Goal: Task Accomplishment & Management: Use online tool/utility

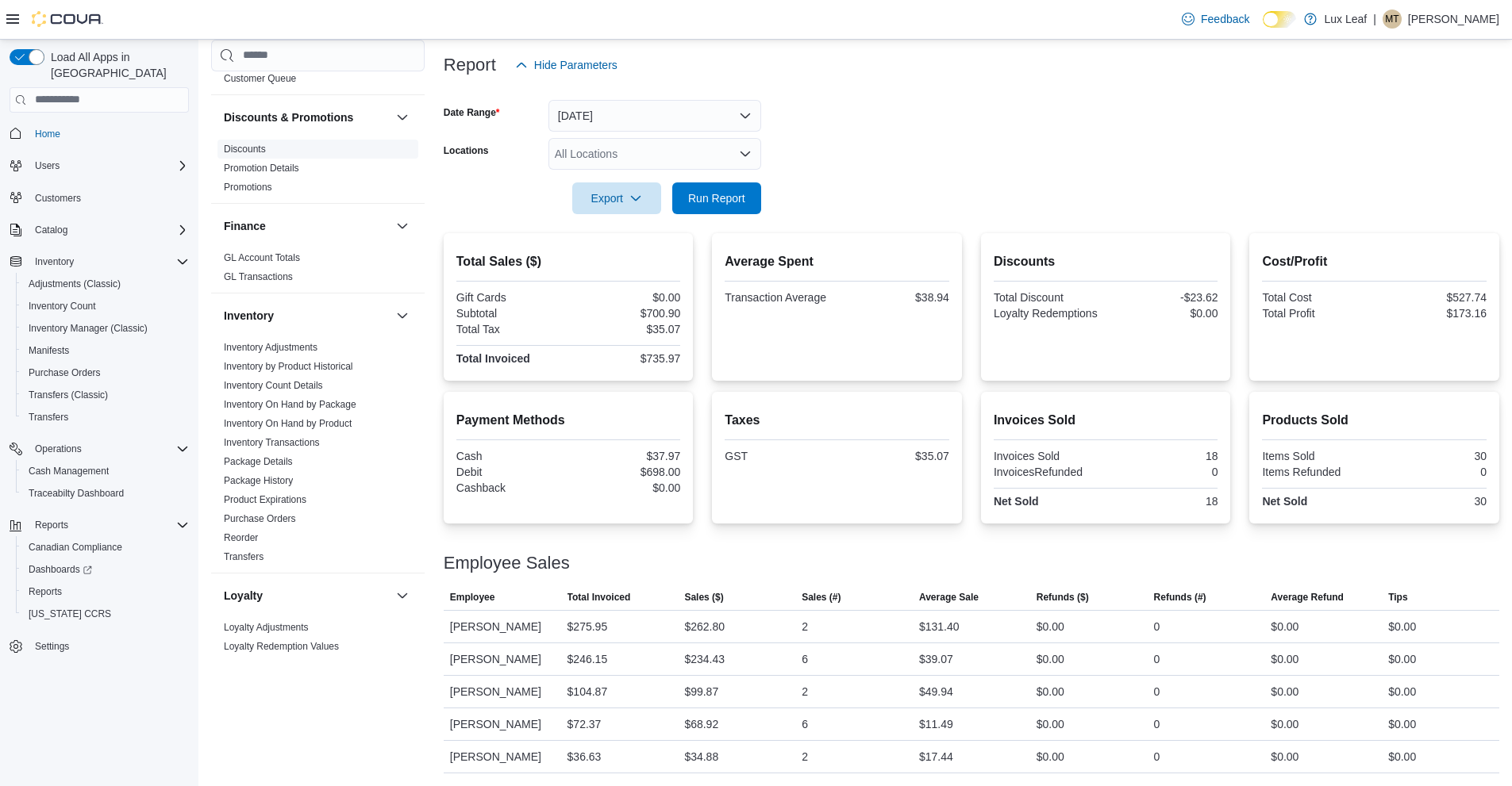
scroll to position [317, 0]
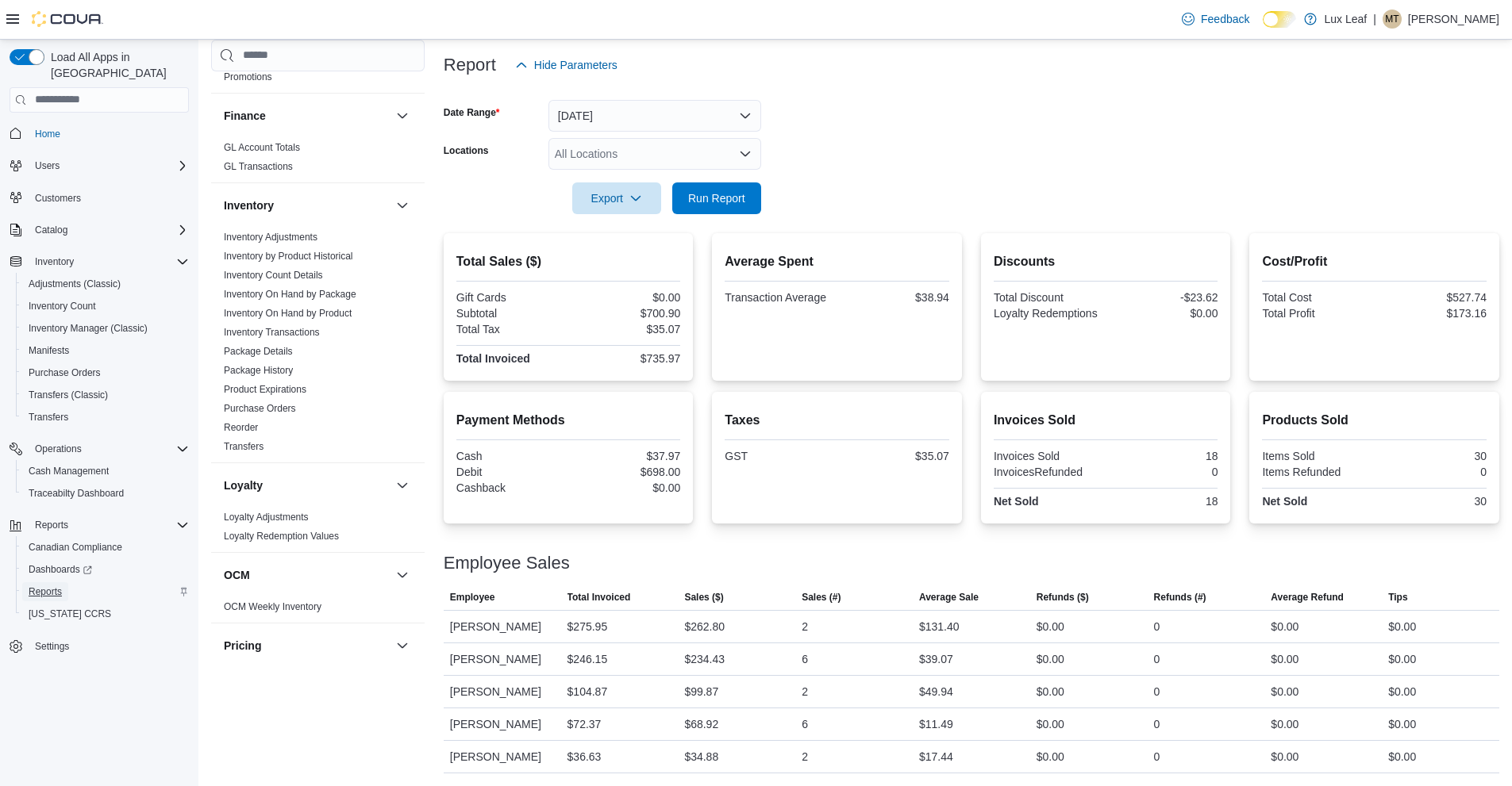
click at [66, 583] on link "Reports" at bounding box center [45, 592] width 46 height 19
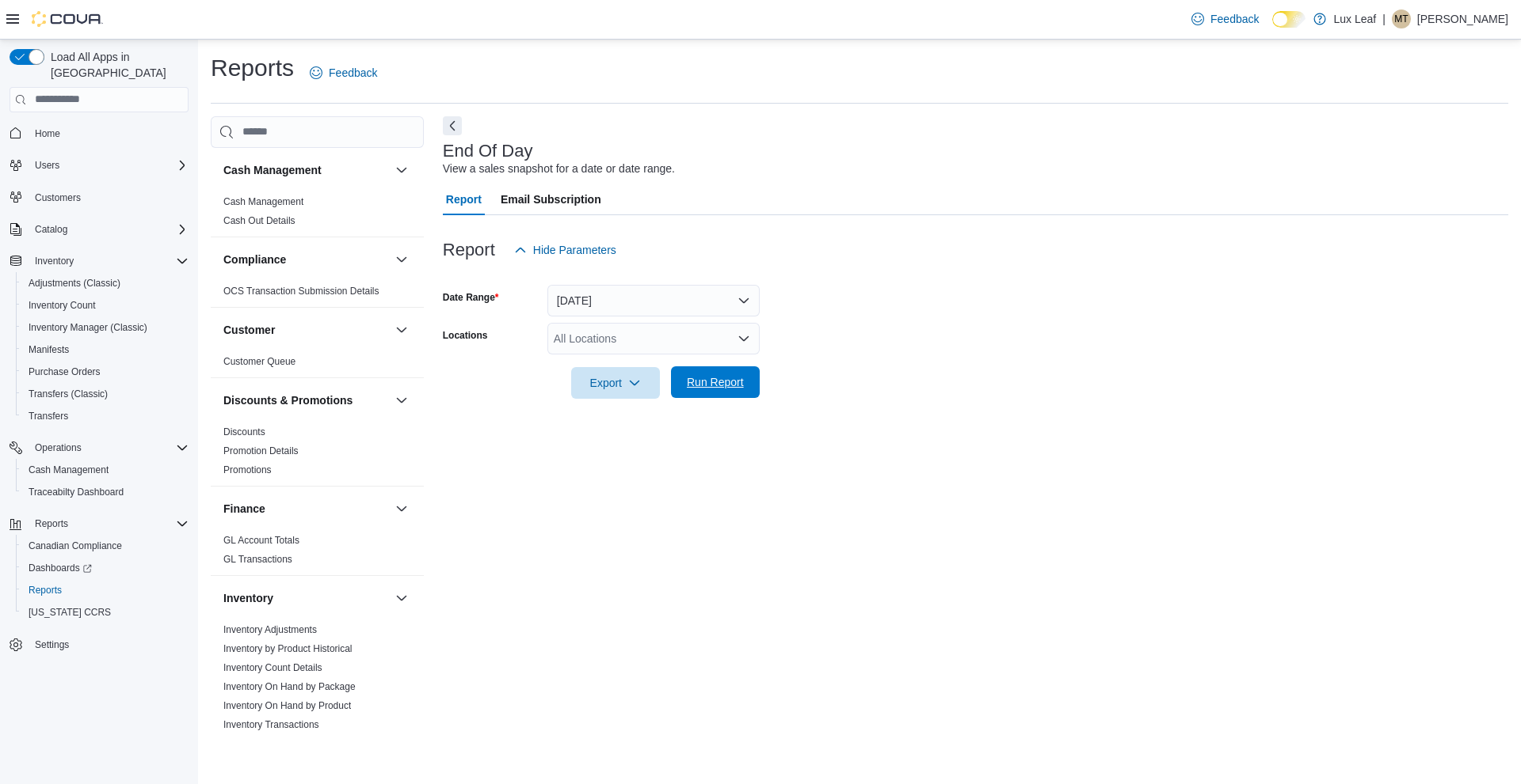
click at [727, 377] on span "Run Report" at bounding box center [715, 382] width 57 height 16
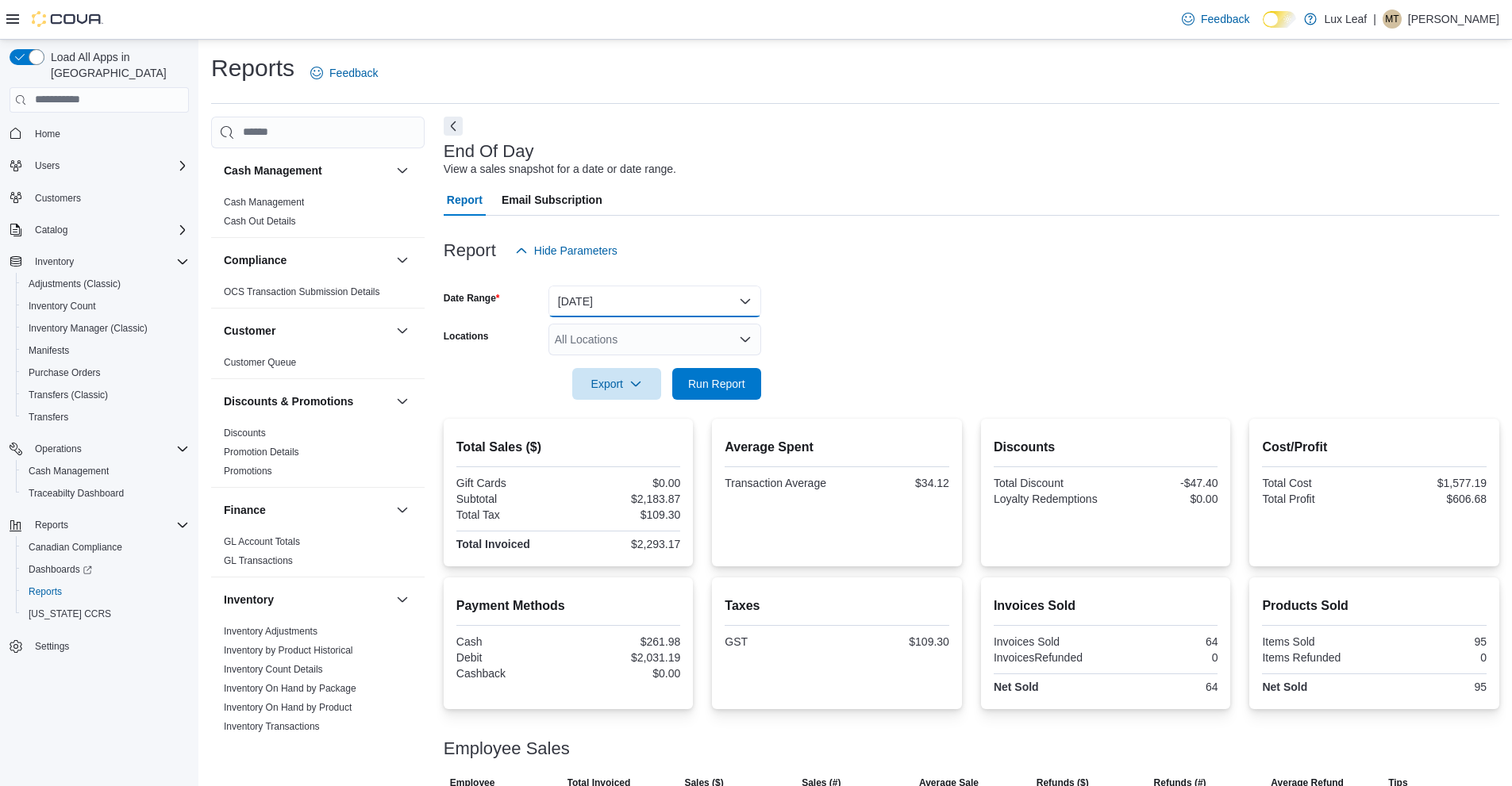
click at [678, 293] on button "[DATE]" at bounding box center [655, 301] width 213 height 32
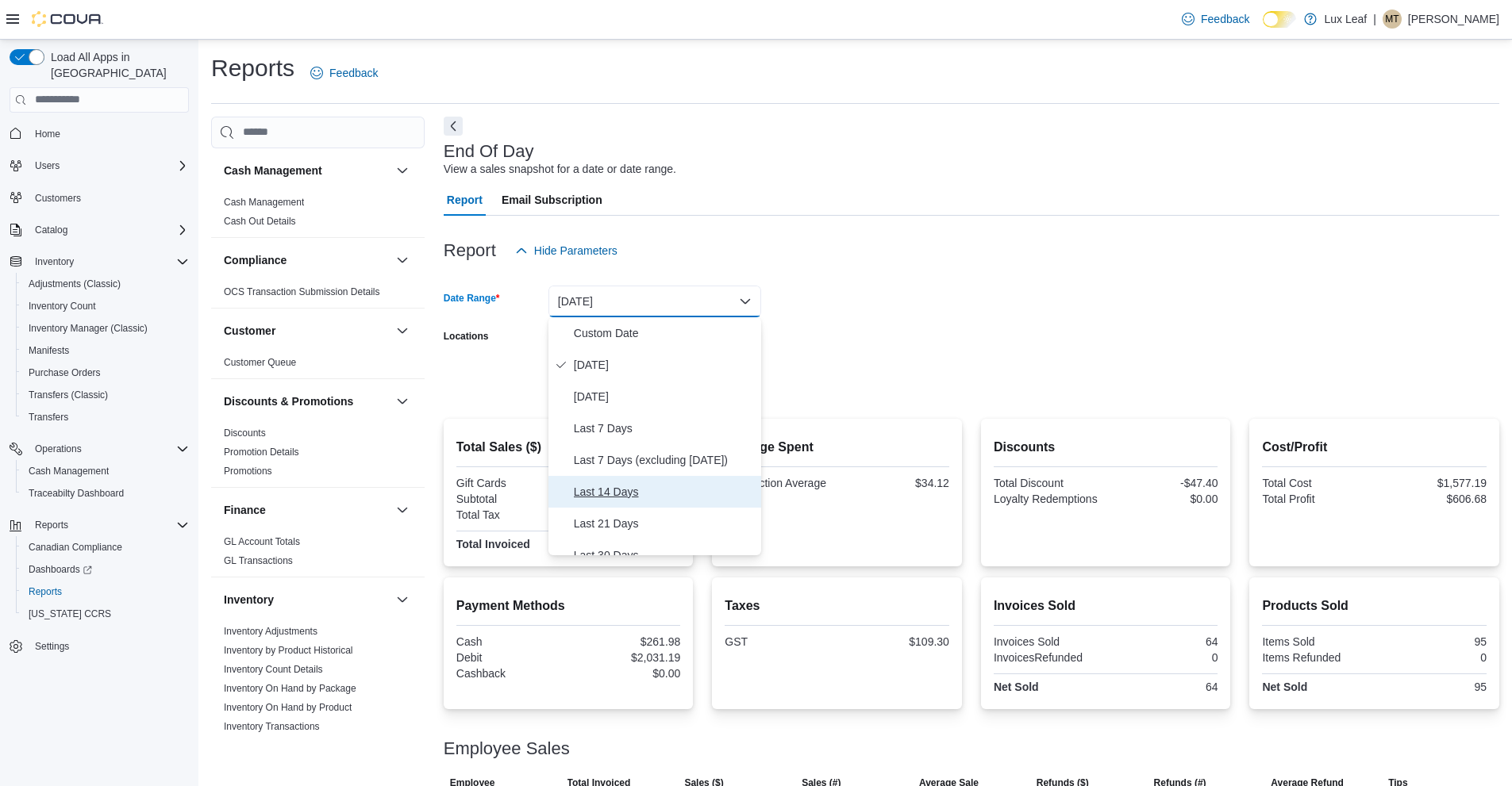
click at [648, 488] on span "Last 14 Days" at bounding box center [664, 492] width 181 height 19
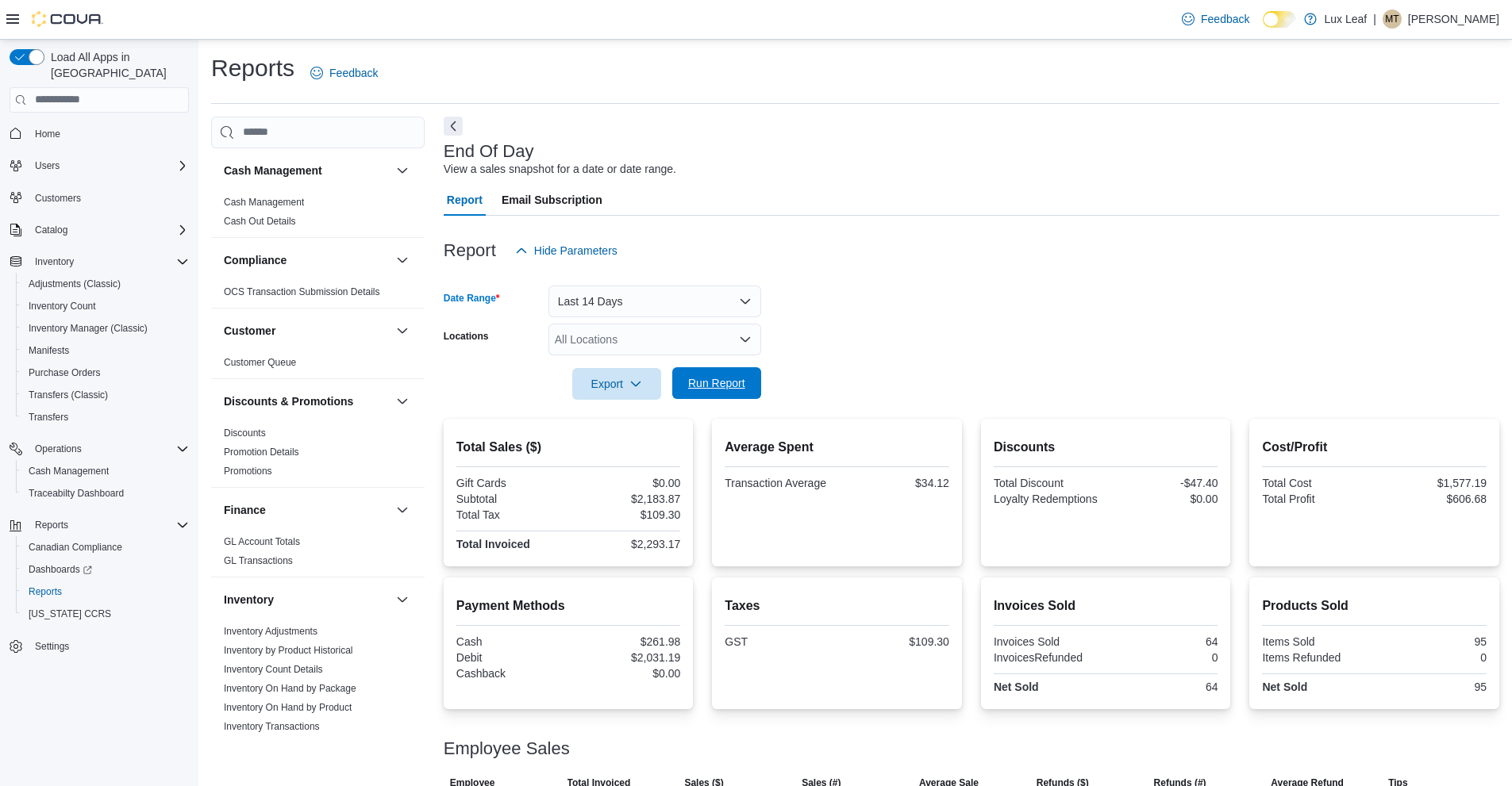
click at [716, 381] on span "Run Report" at bounding box center [716, 383] width 57 height 16
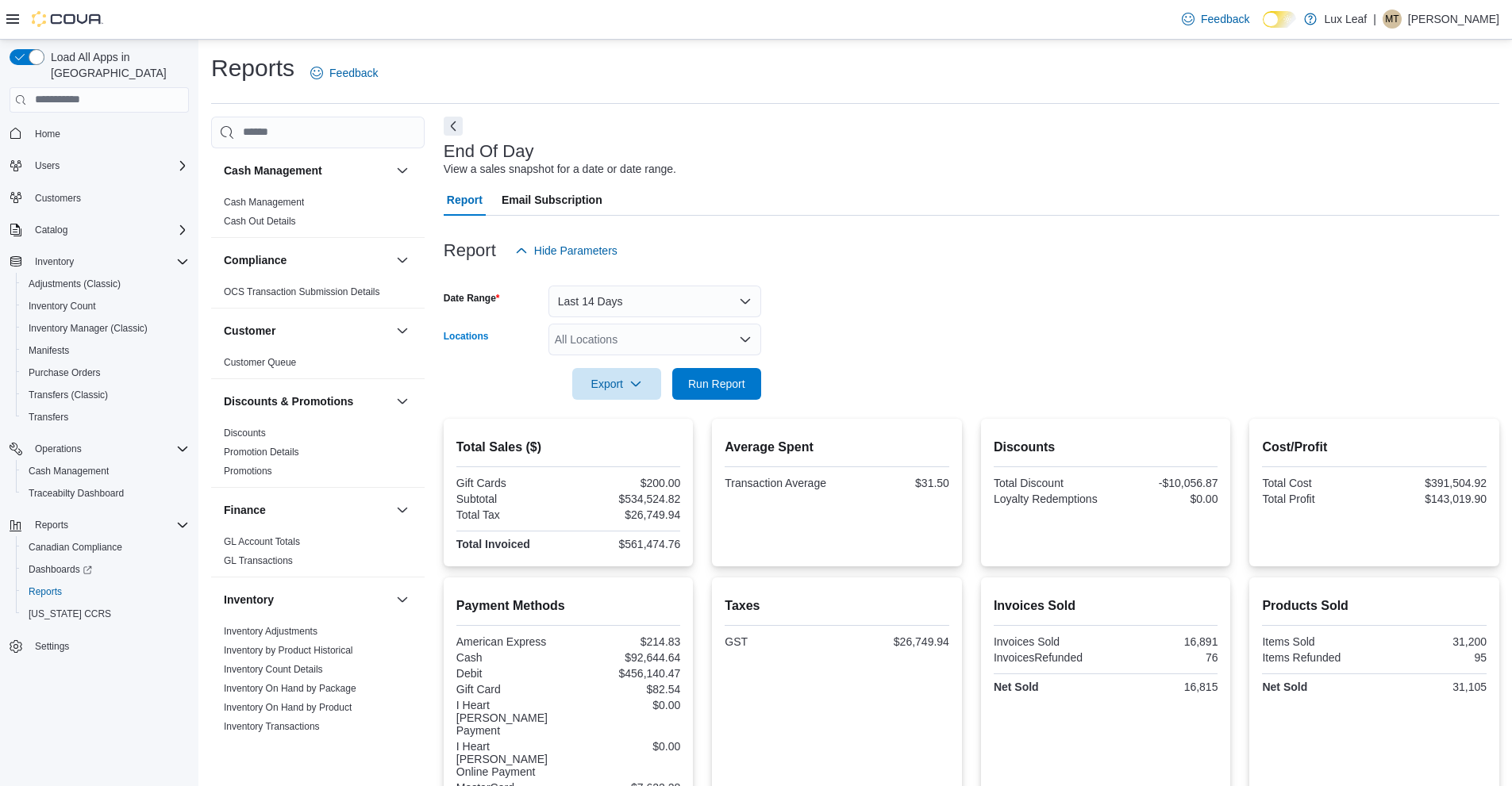
click at [746, 347] on div "All Locations" at bounding box center [655, 340] width 213 height 32
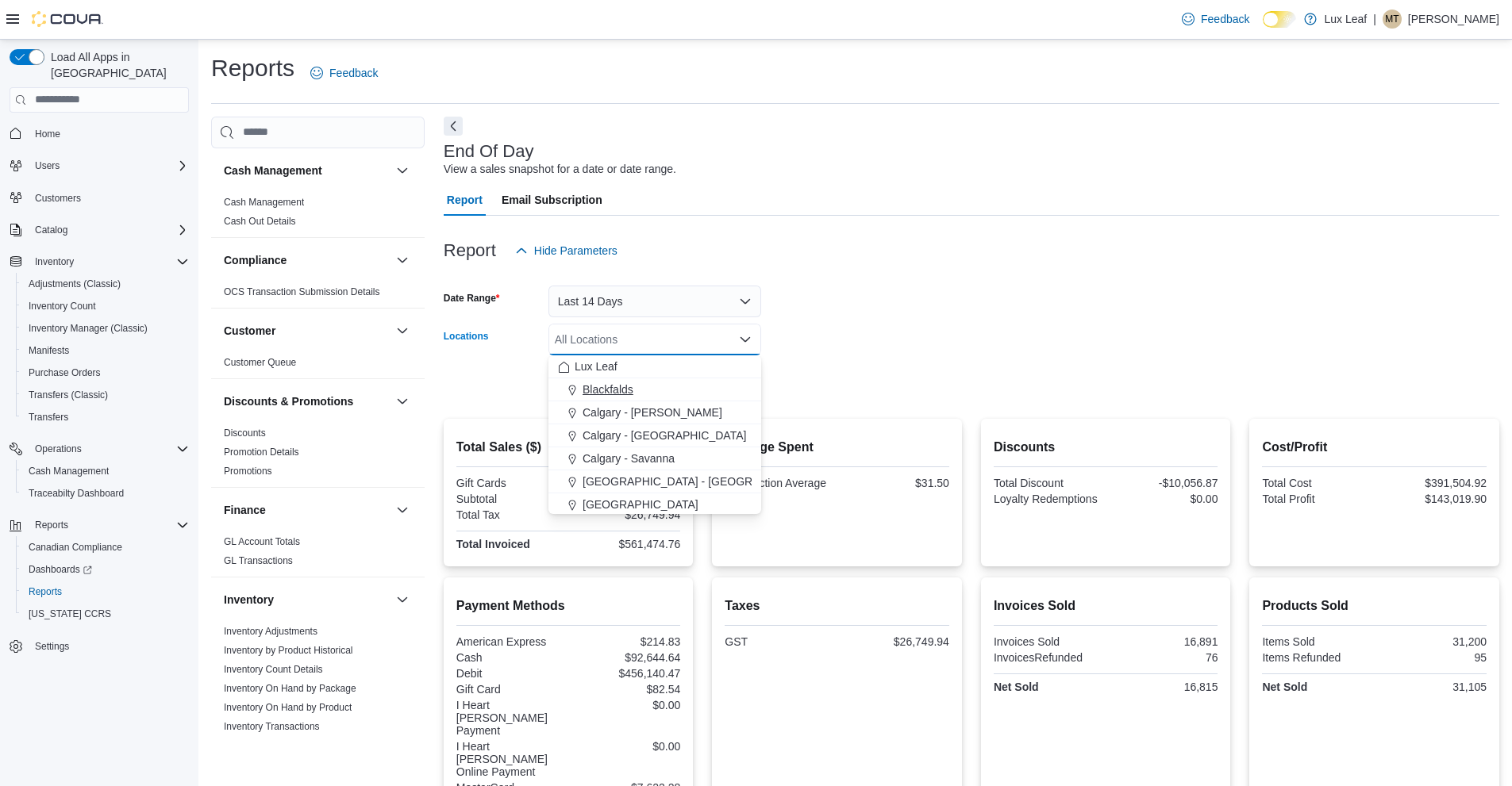
click at [684, 389] on div "Blackfalds" at bounding box center [655, 389] width 194 height 16
click at [827, 374] on form "Date Range Last 14 Days Locations Blackfalds Combo box. Selected. Blackfalds. P…" at bounding box center [971, 333] width 1055 height 134
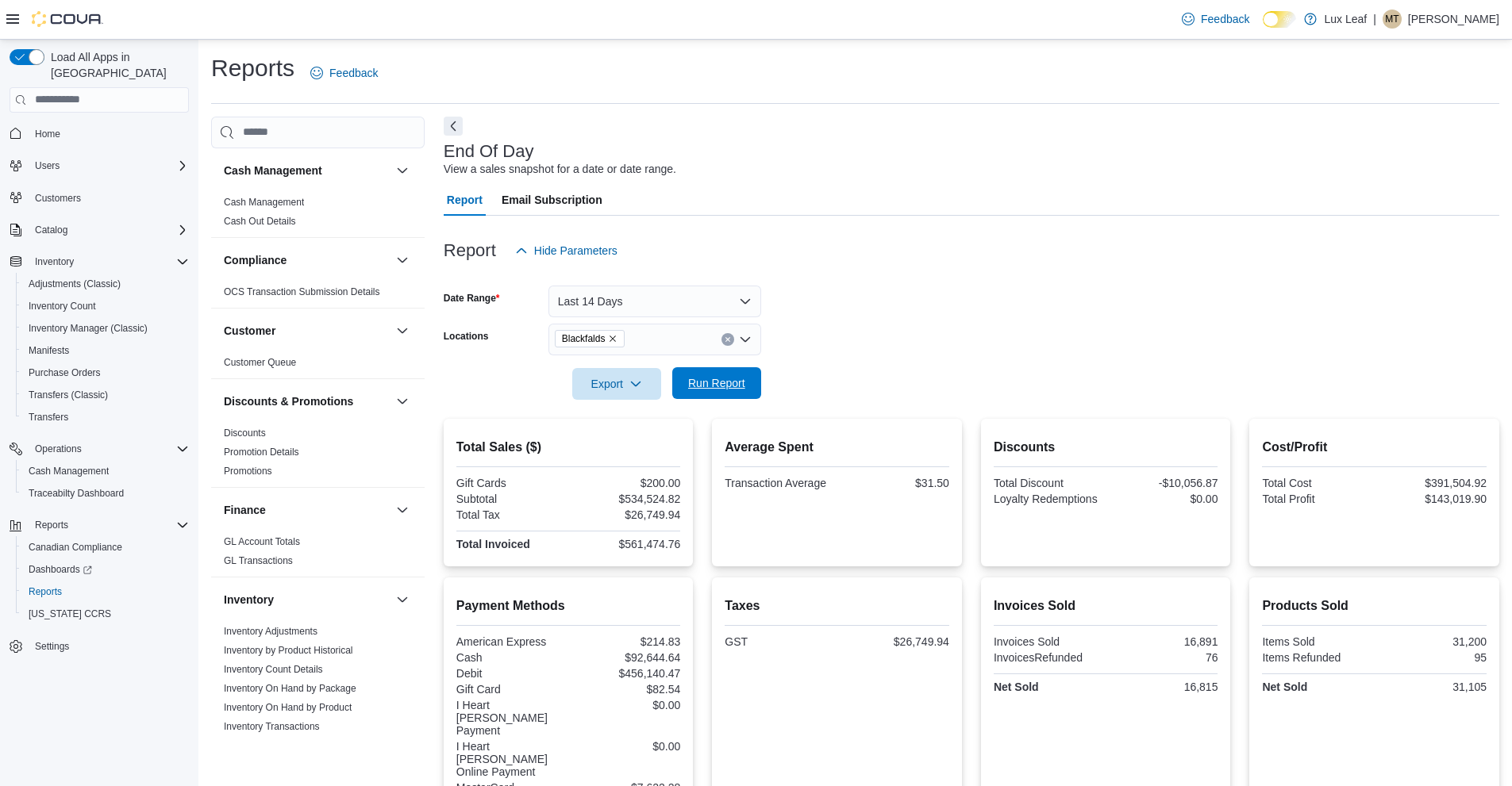
click at [705, 380] on span "Run Report" at bounding box center [716, 383] width 57 height 16
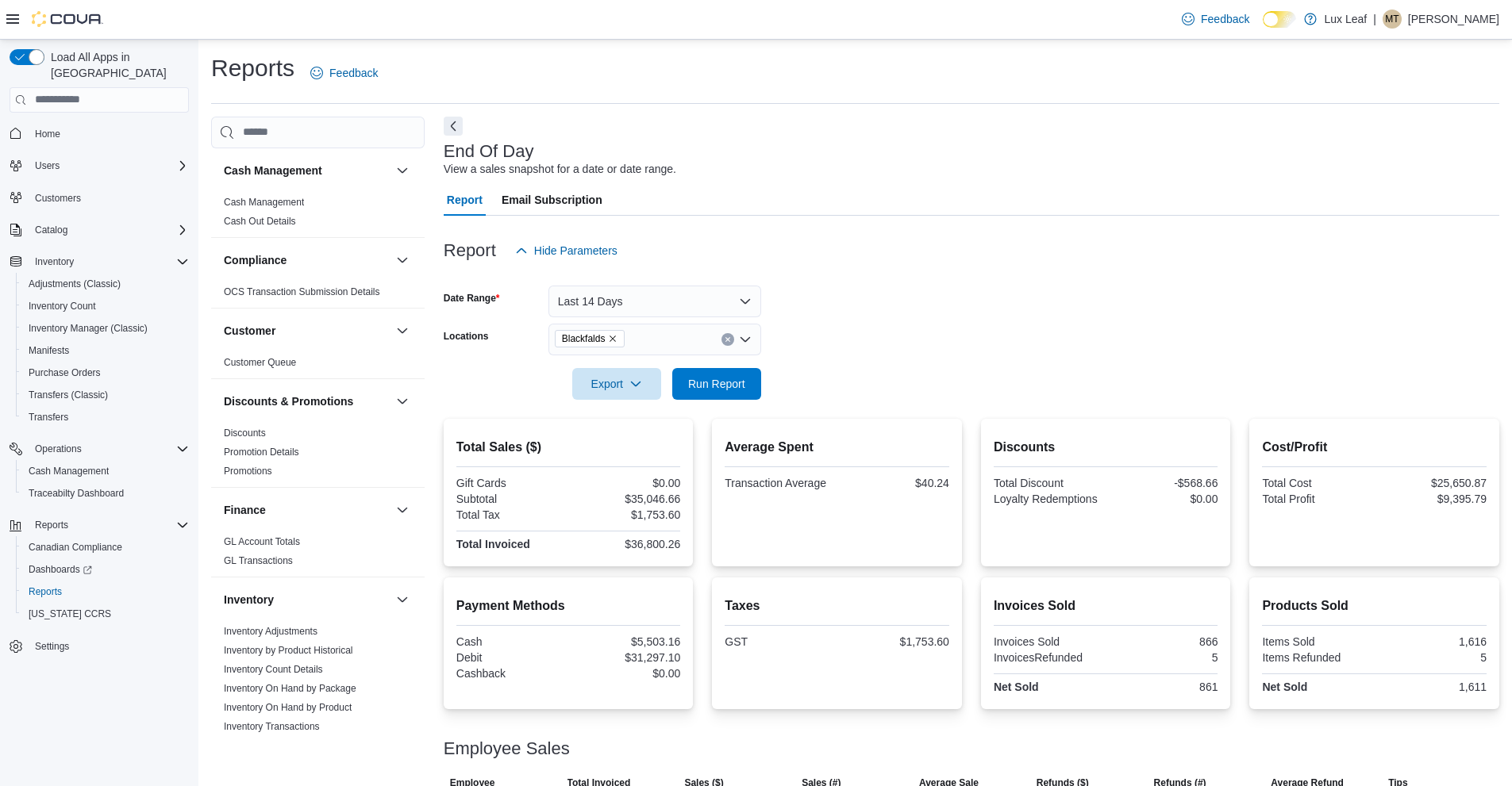
click at [941, 322] on form "Date Range Last 14 Days Locations Blackfalds Export Run Report" at bounding box center [971, 333] width 1055 height 134
click at [707, 308] on button "Last 14 Days" at bounding box center [655, 301] width 213 height 32
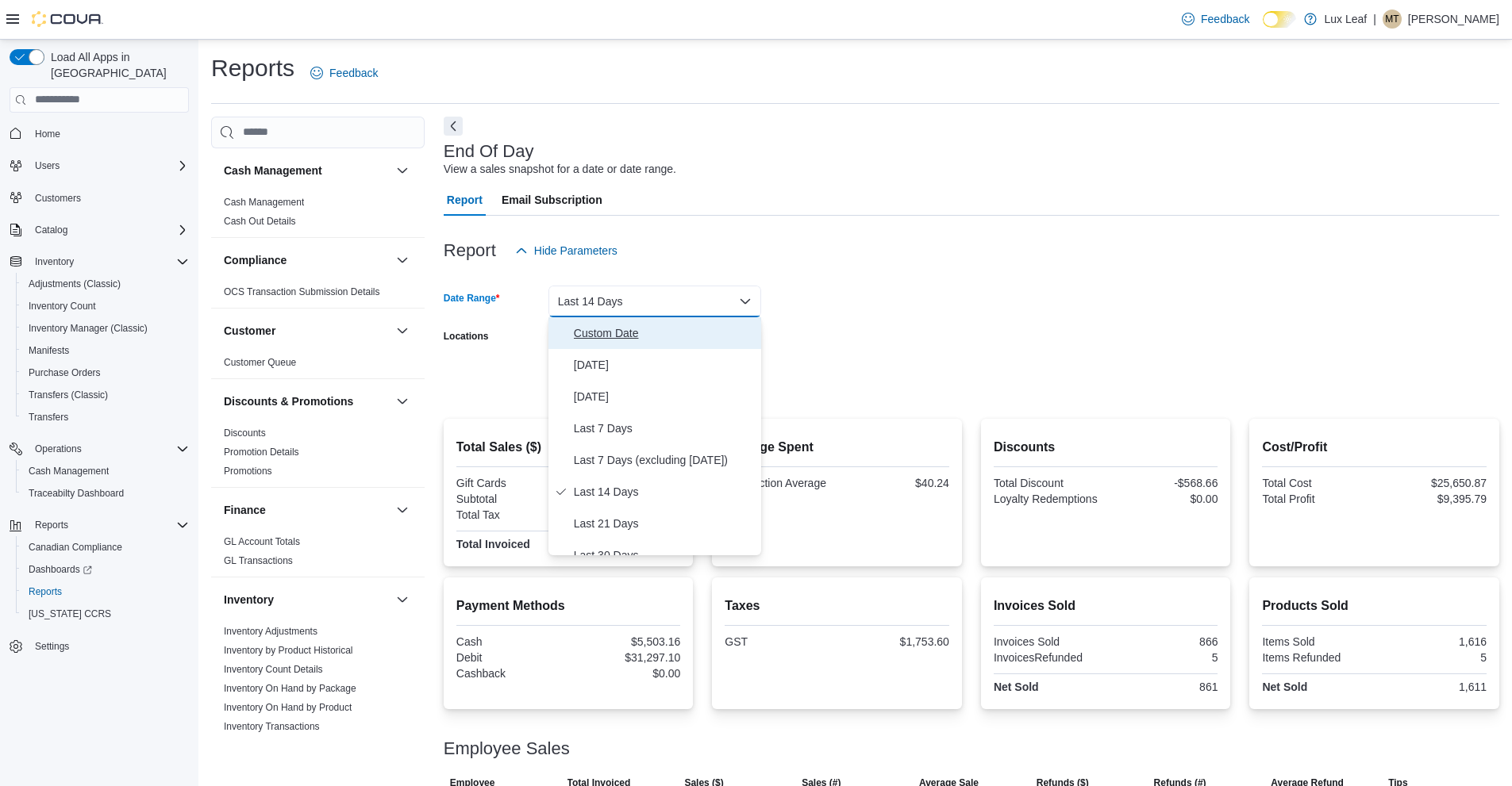
click at [633, 331] on span "Custom Date" at bounding box center [664, 333] width 181 height 19
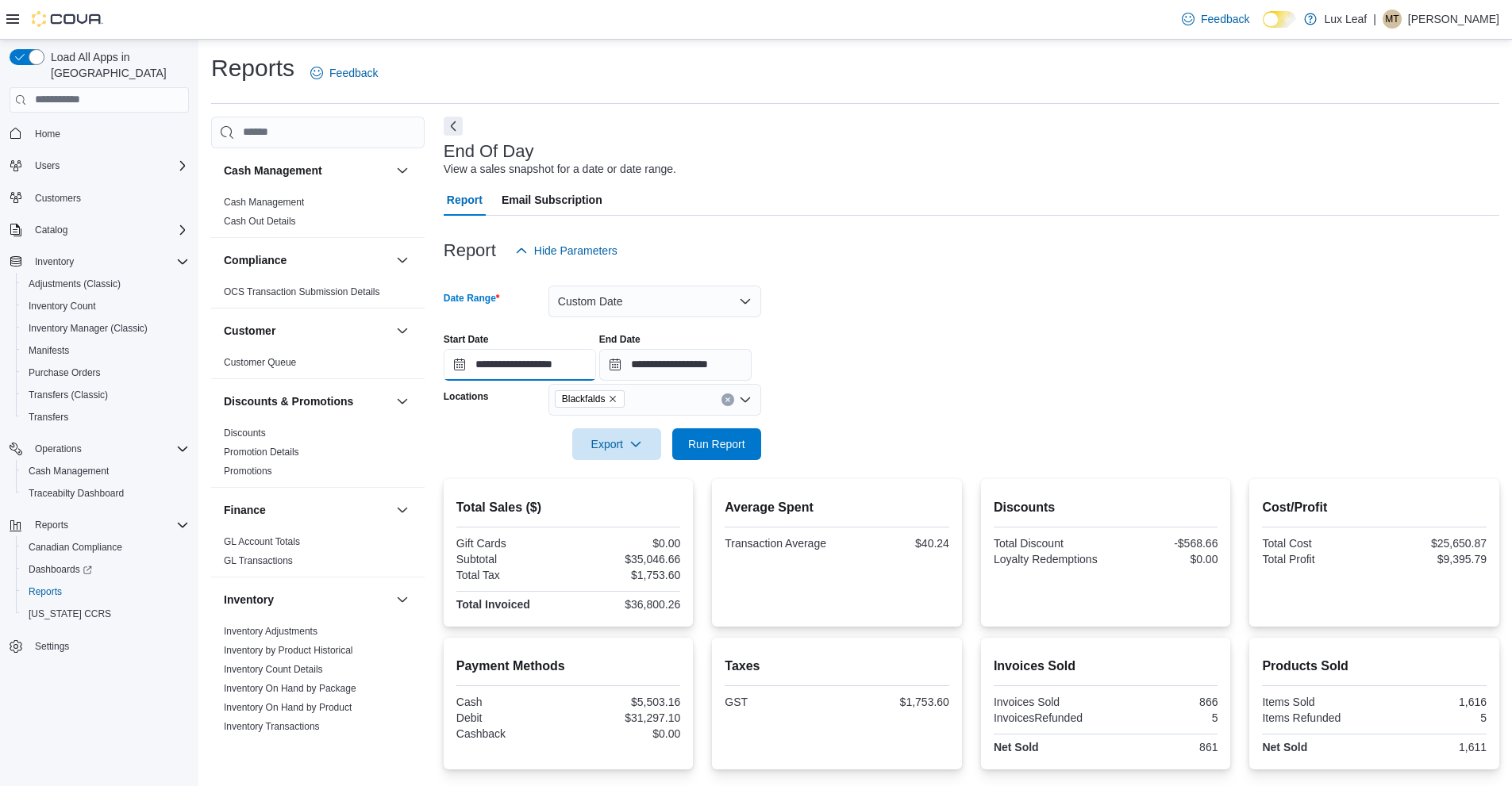
click at [548, 367] on input "**********" at bounding box center [520, 365] width 153 height 32
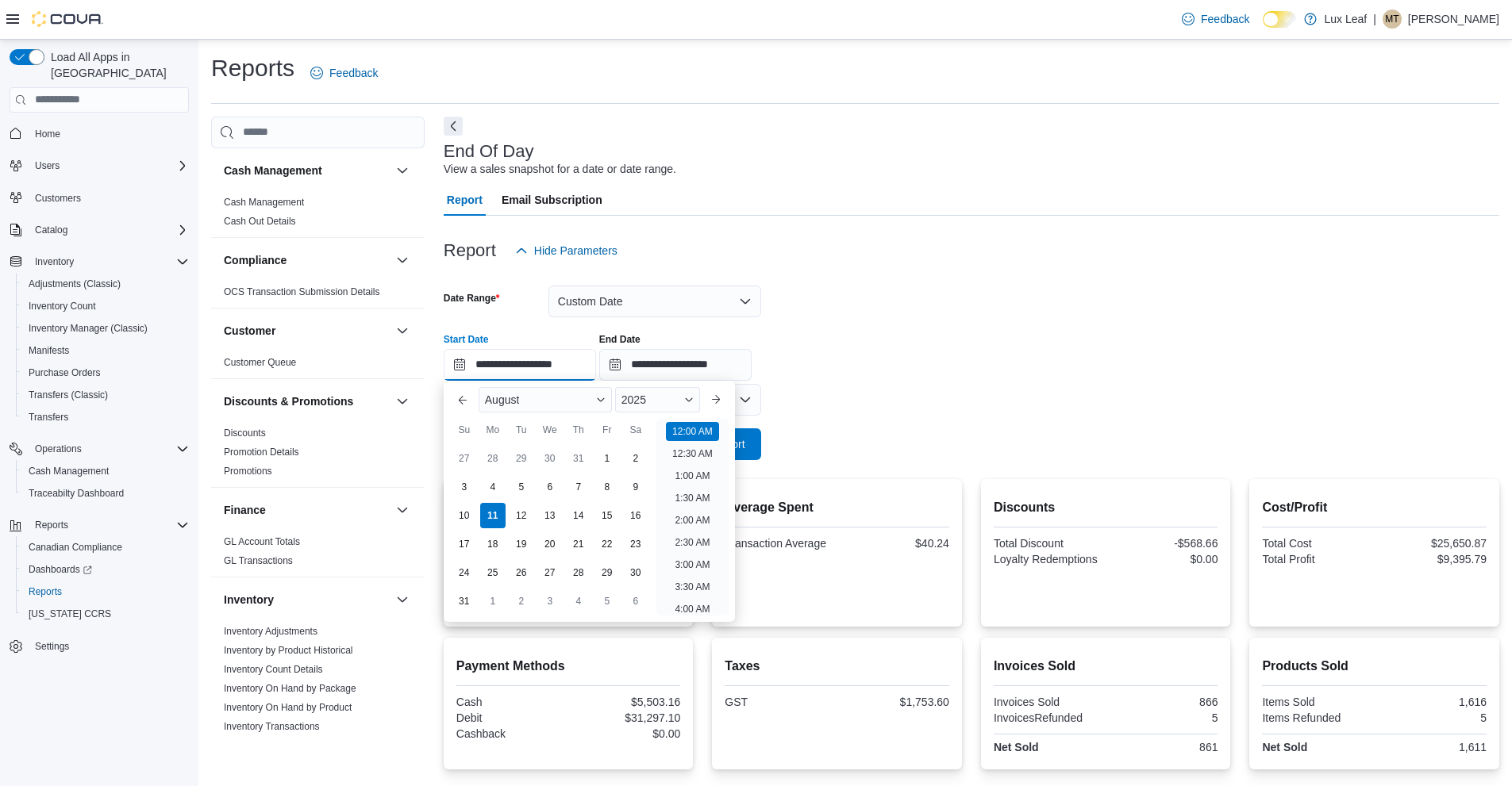
scroll to position [49, 0]
click at [613, 458] on div "1" at bounding box center [607, 458] width 28 height 28
type input "**********"
drag, startPoint x: 905, startPoint y: 424, endPoint x: 887, endPoint y: 422, distance: 18.1
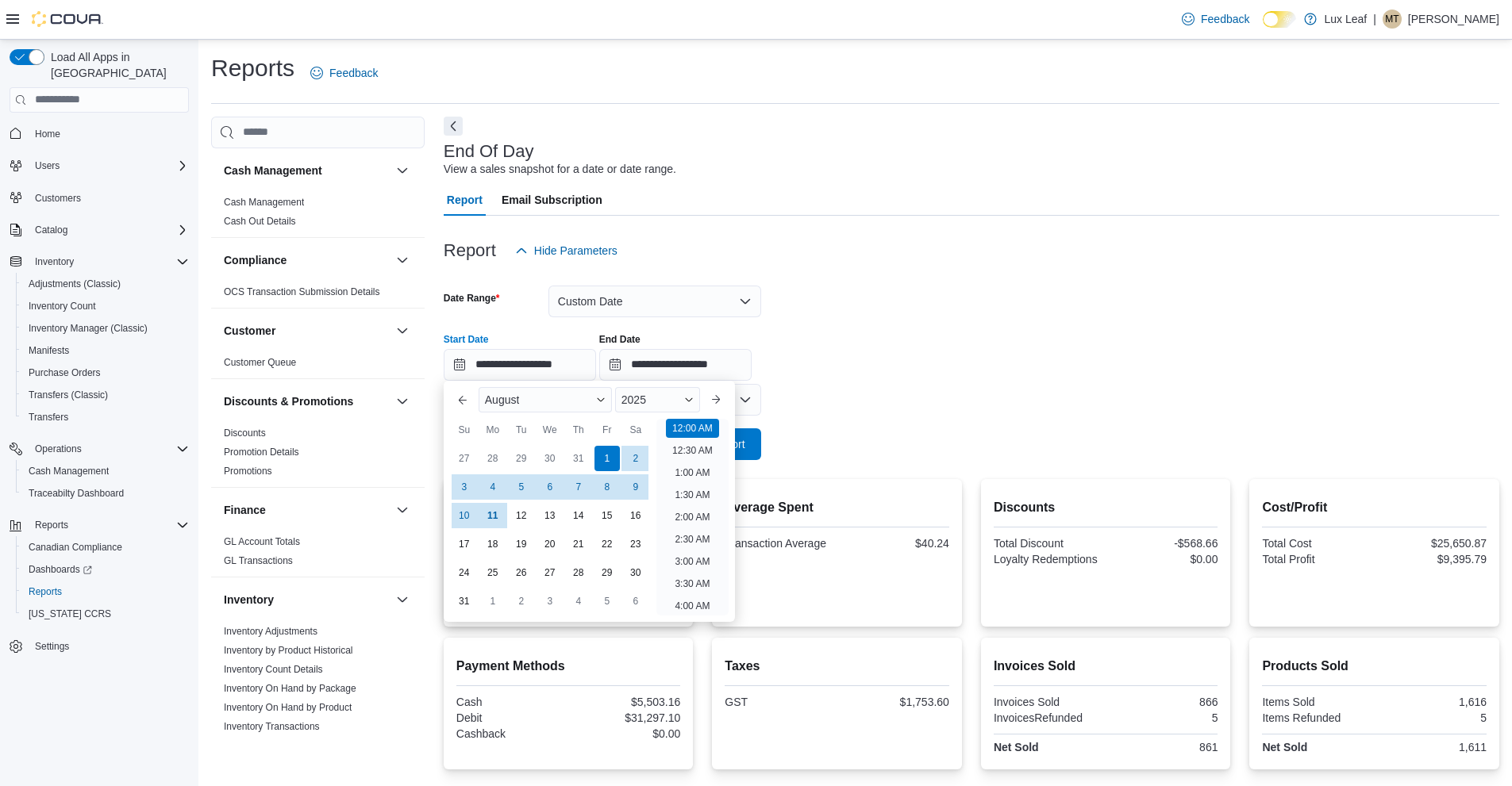
click at [887, 422] on div at bounding box center [971, 422] width 1055 height 12
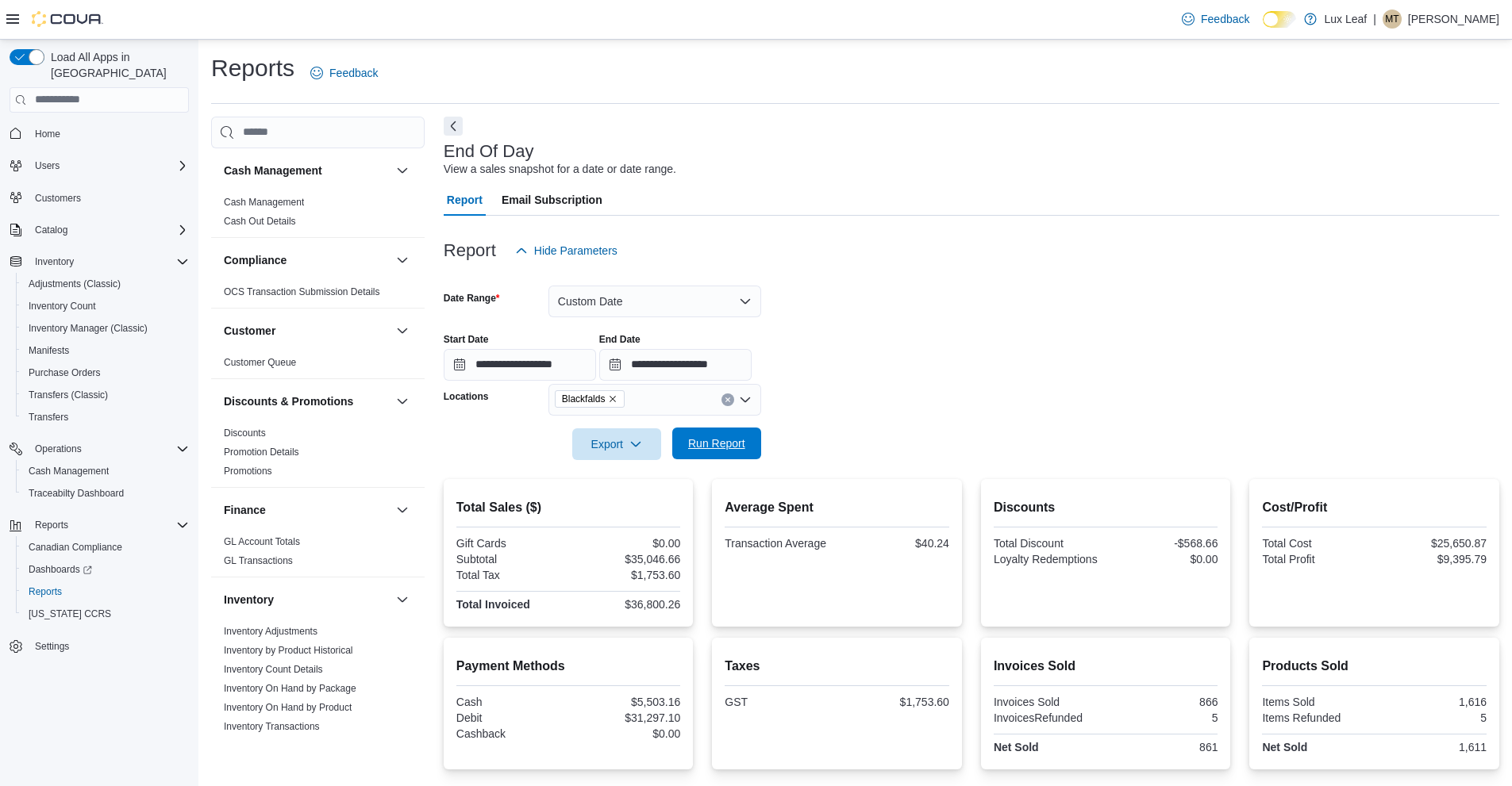
click at [686, 455] on span "Run Report" at bounding box center [716, 443] width 70 height 32
click at [1136, 300] on form "**********" at bounding box center [971, 363] width 1055 height 194
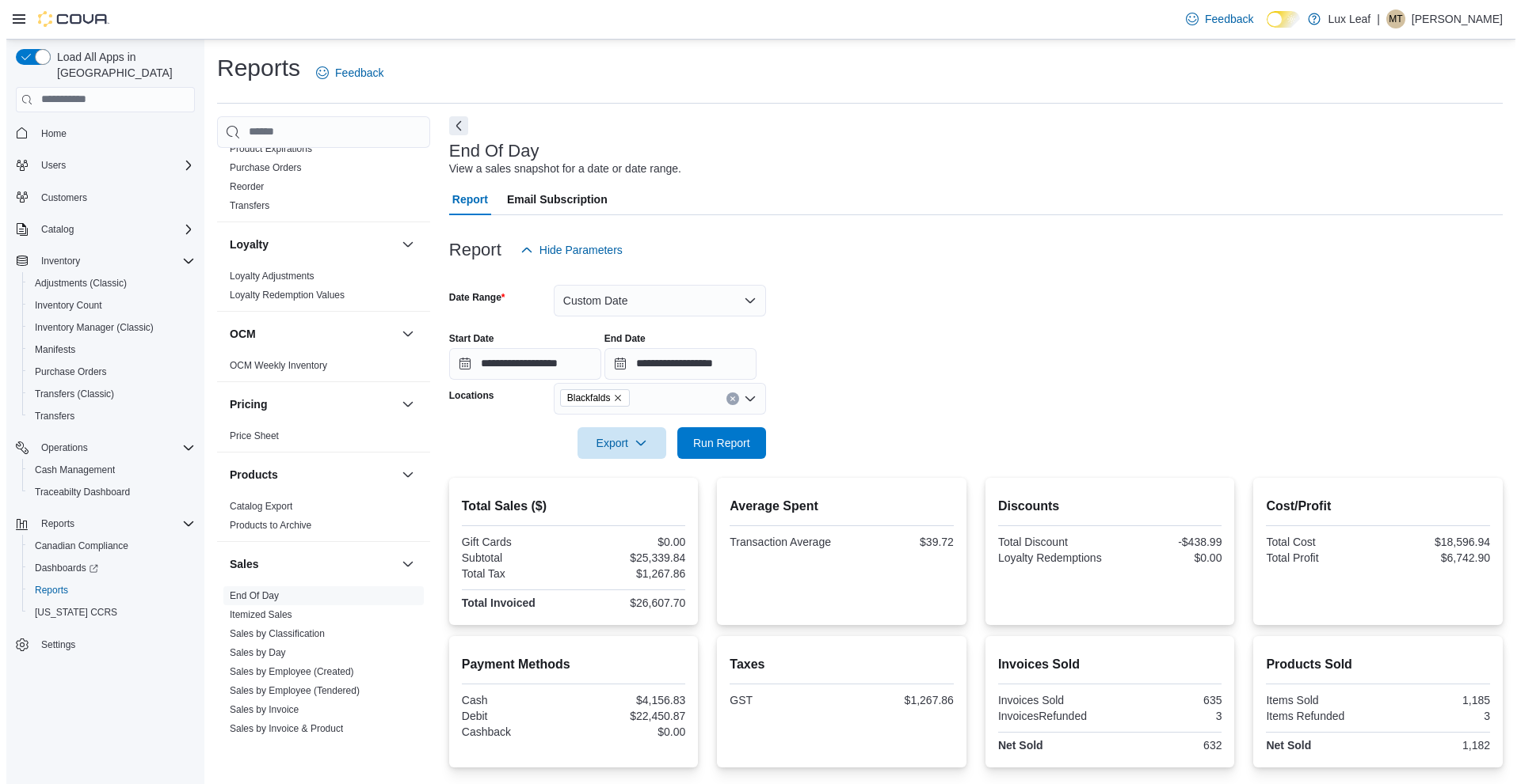
scroll to position [713, 0]
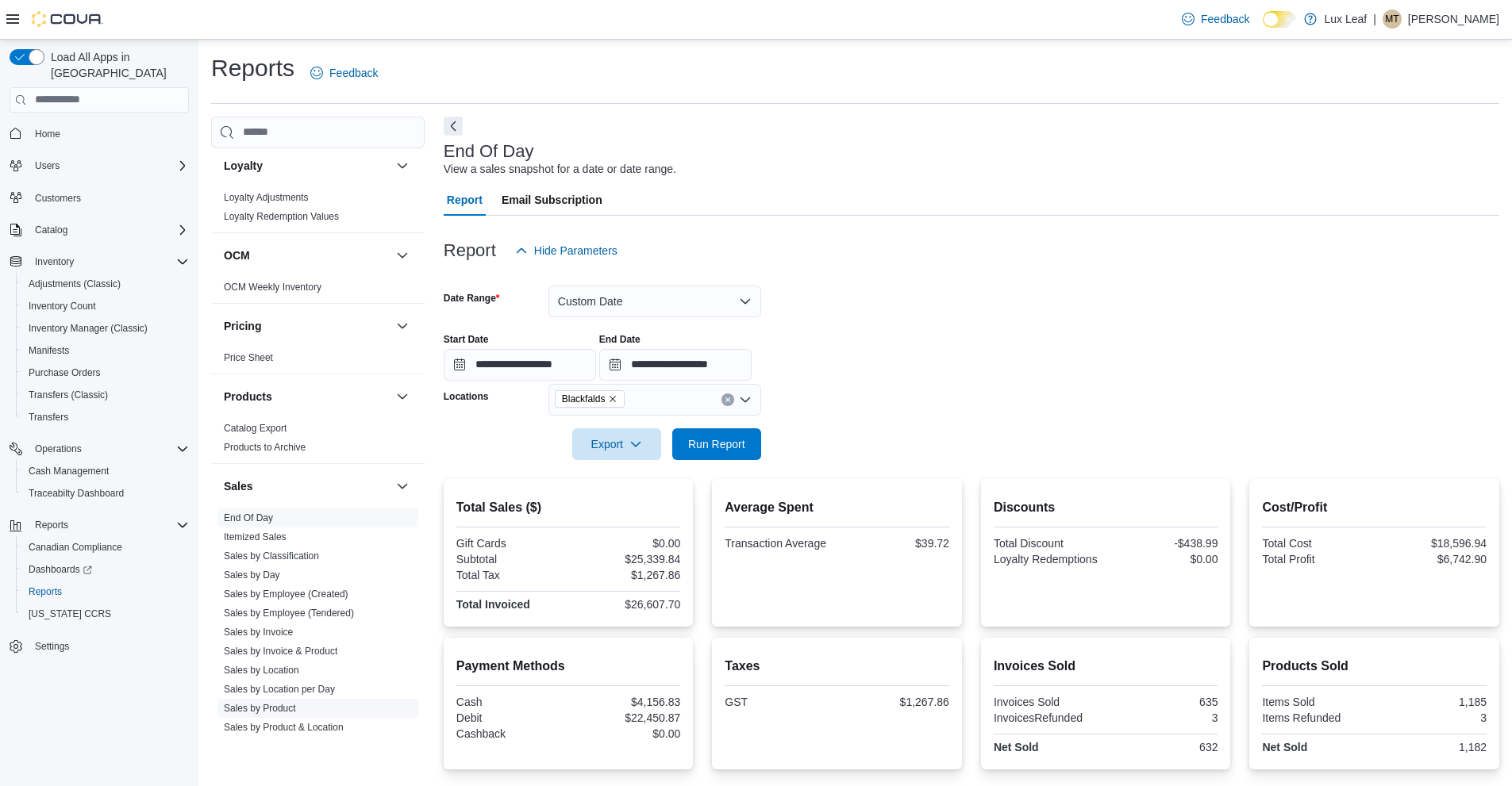
click at [316, 705] on span "Sales by Product" at bounding box center [317, 709] width 201 height 19
click at [284, 708] on link "Sales by Product" at bounding box center [260, 709] width 72 height 11
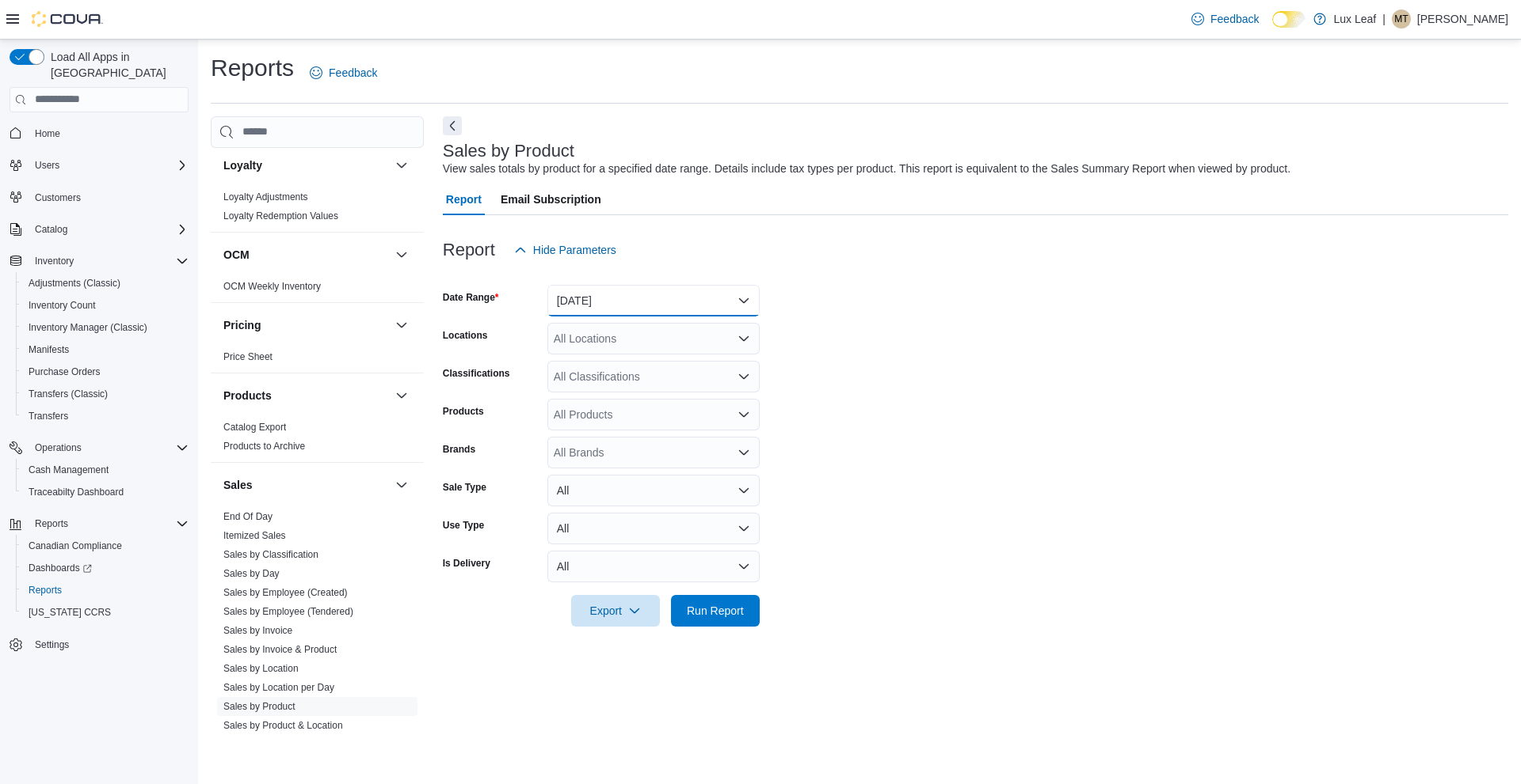
click at [663, 300] on button "[DATE]" at bounding box center [654, 300] width 212 height 32
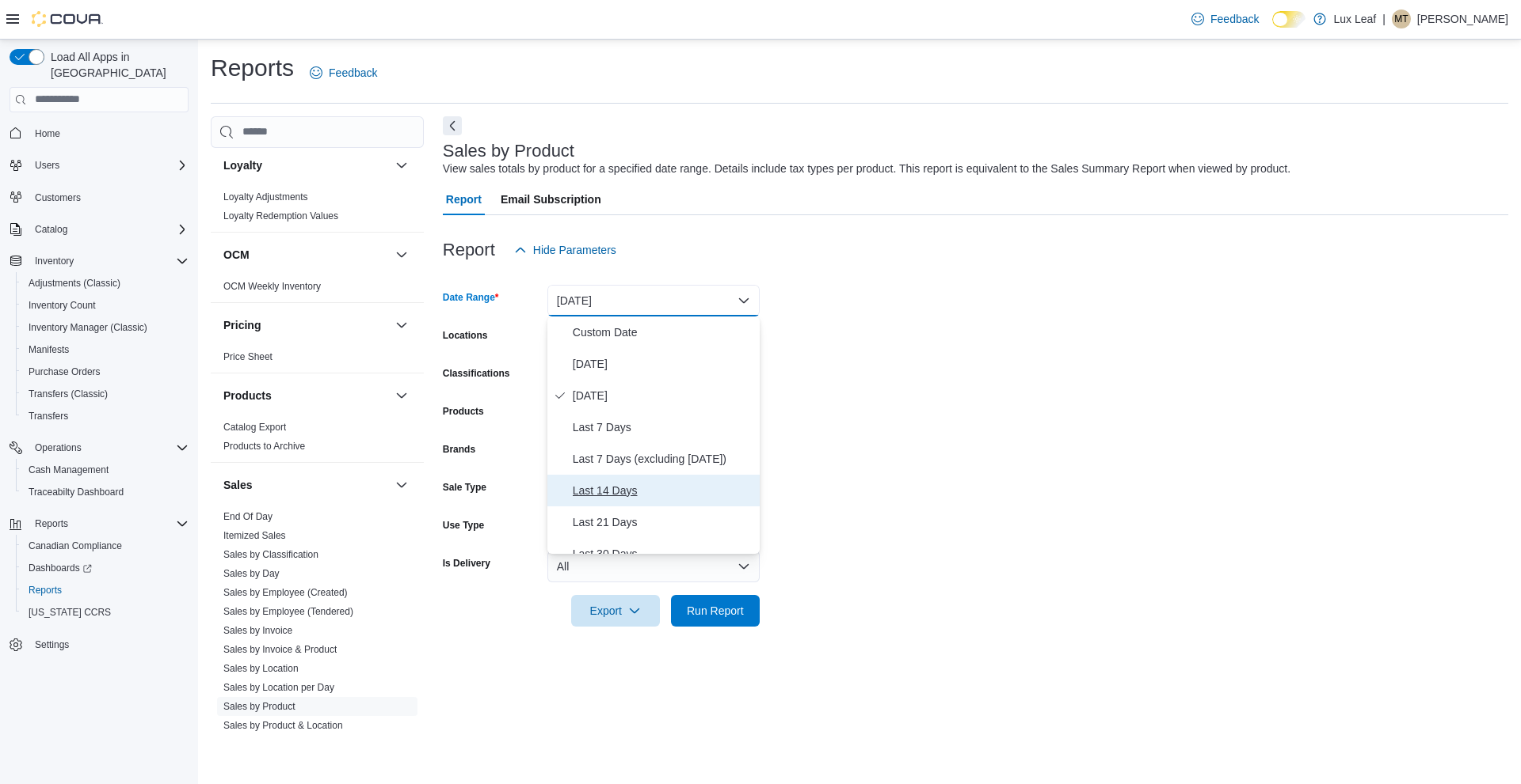
click at [633, 487] on span "Last 14 Days" at bounding box center [662, 491] width 180 height 19
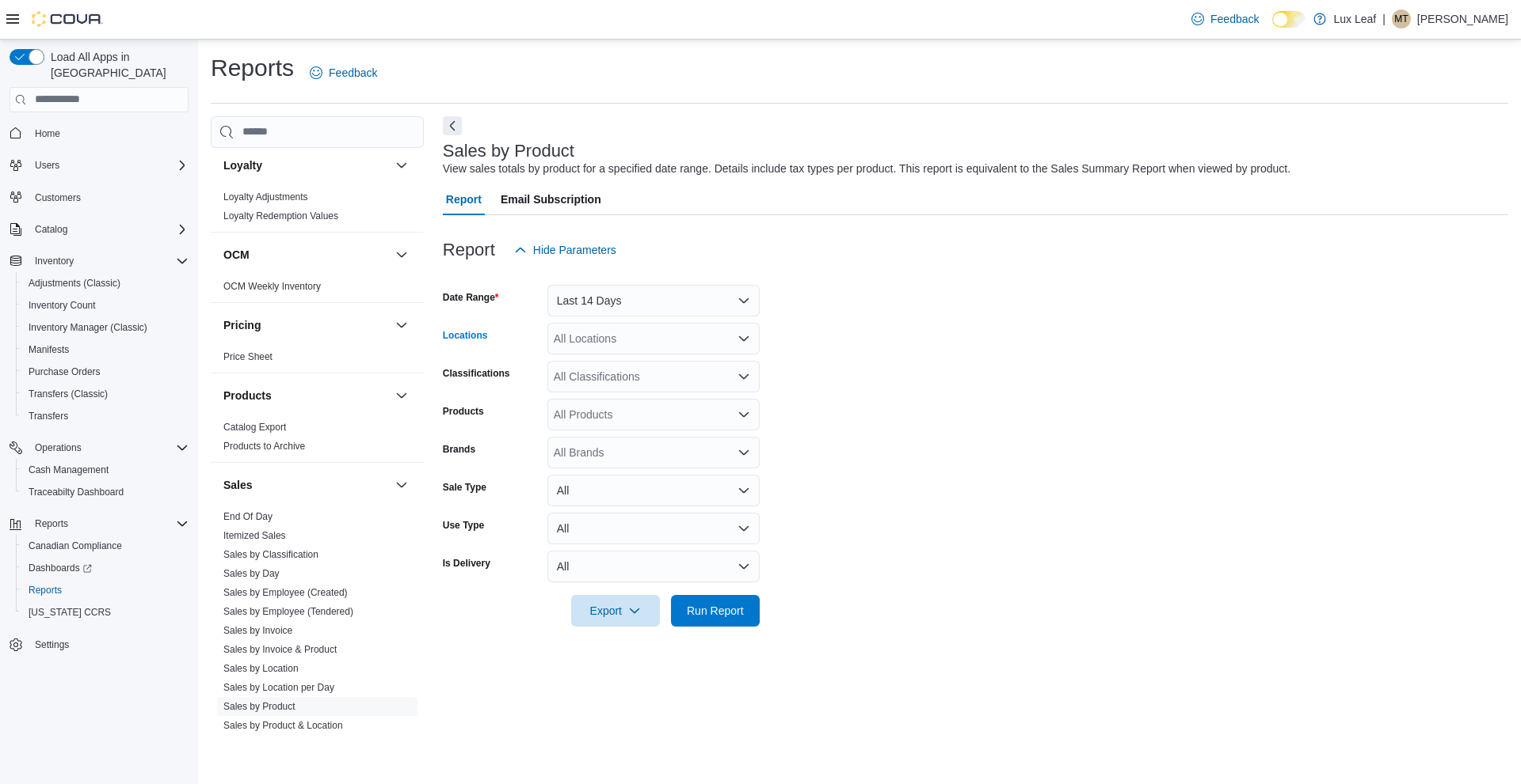
click at [647, 343] on div "All Locations" at bounding box center [654, 339] width 212 height 32
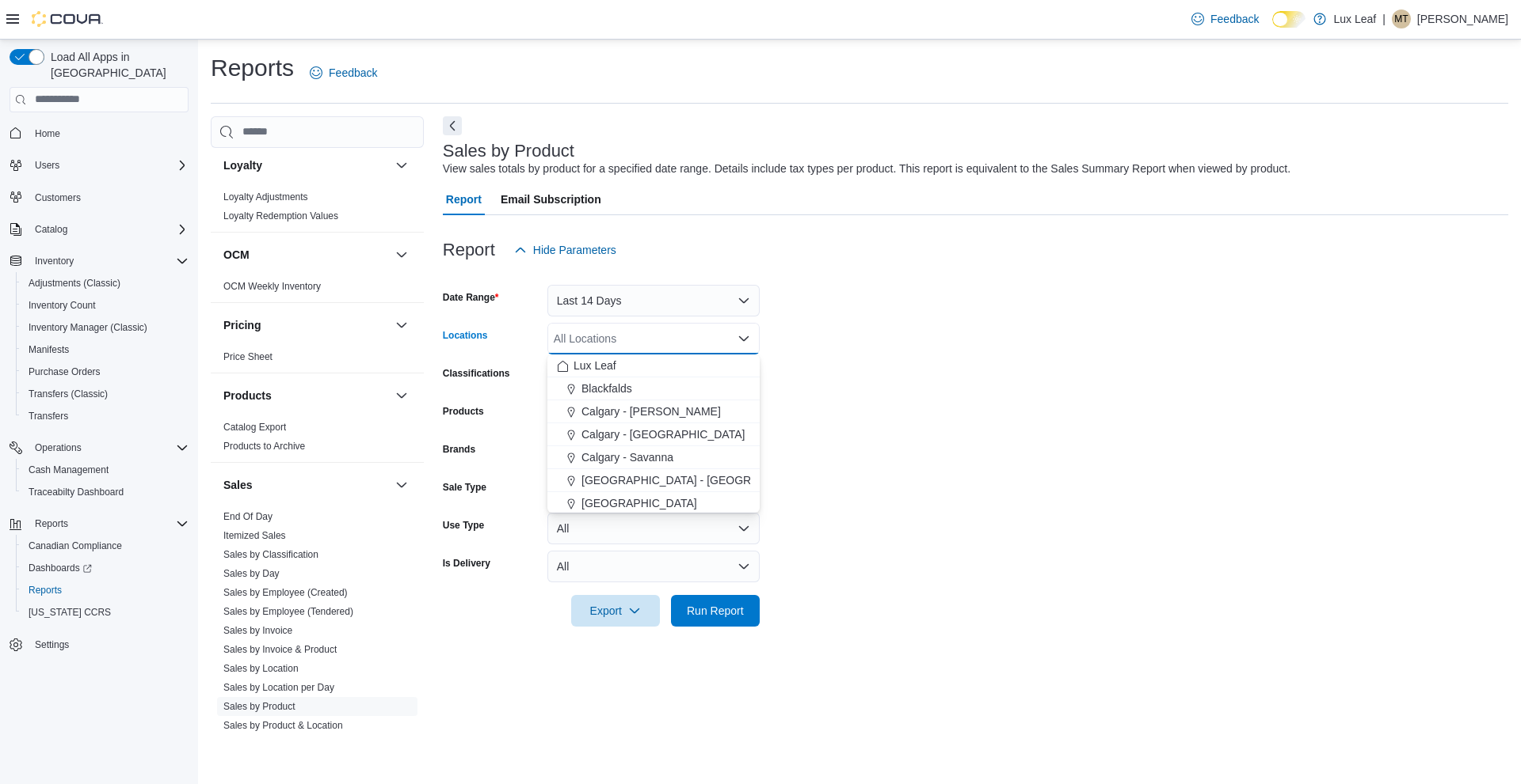
drag, startPoint x: 925, startPoint y: 387, endPoint x: 866, endPoint y: 385, distance: 59.0
click at [925, 388] on form "Date Range Last 14 Days Locations All Locations Combo box. Selected. Combo box …" at bounding box center [975, 446] width 1065 height 361
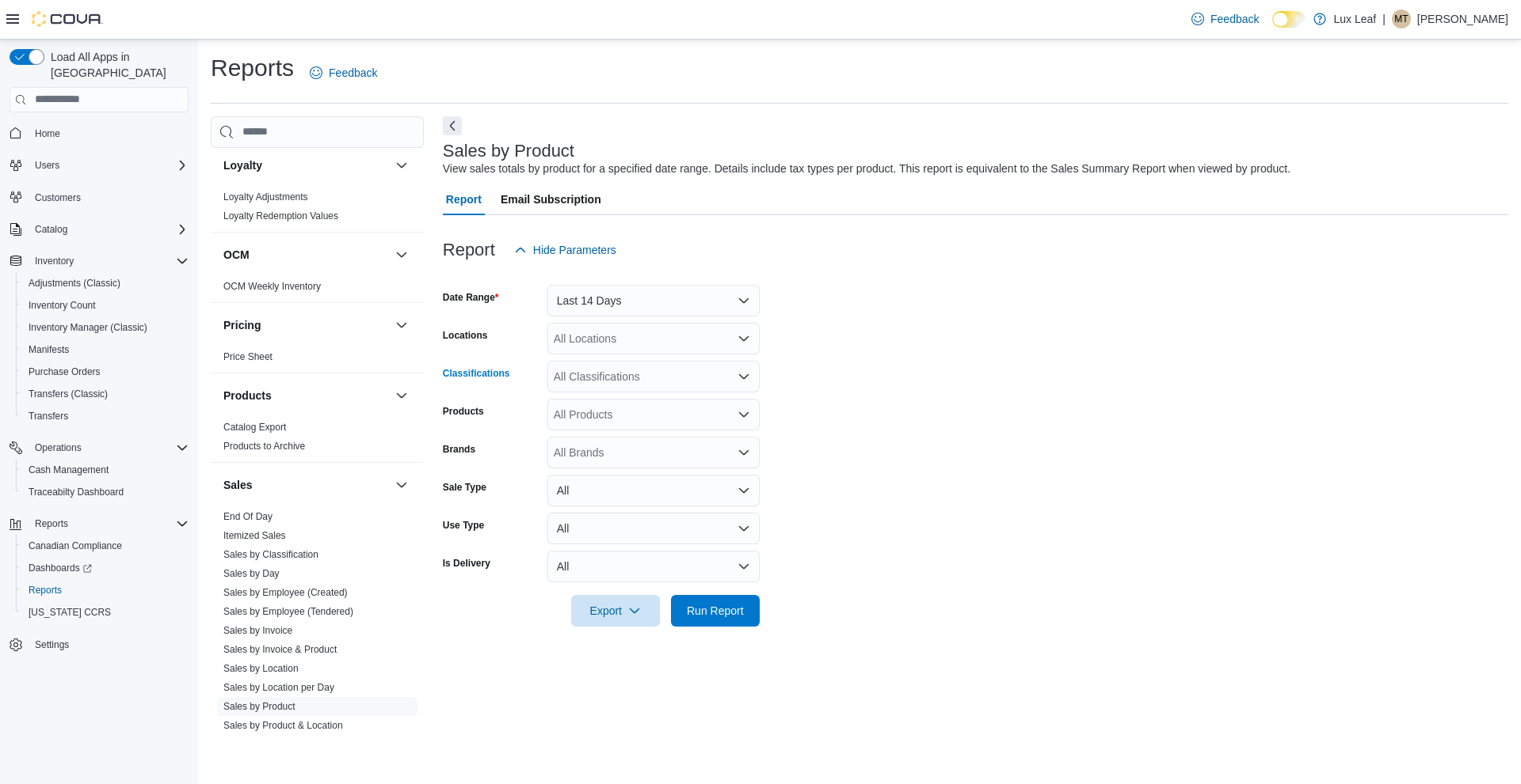
click at [698, 377] on div "All Classifications" at bounding box center [654, 377] width 212 height 32
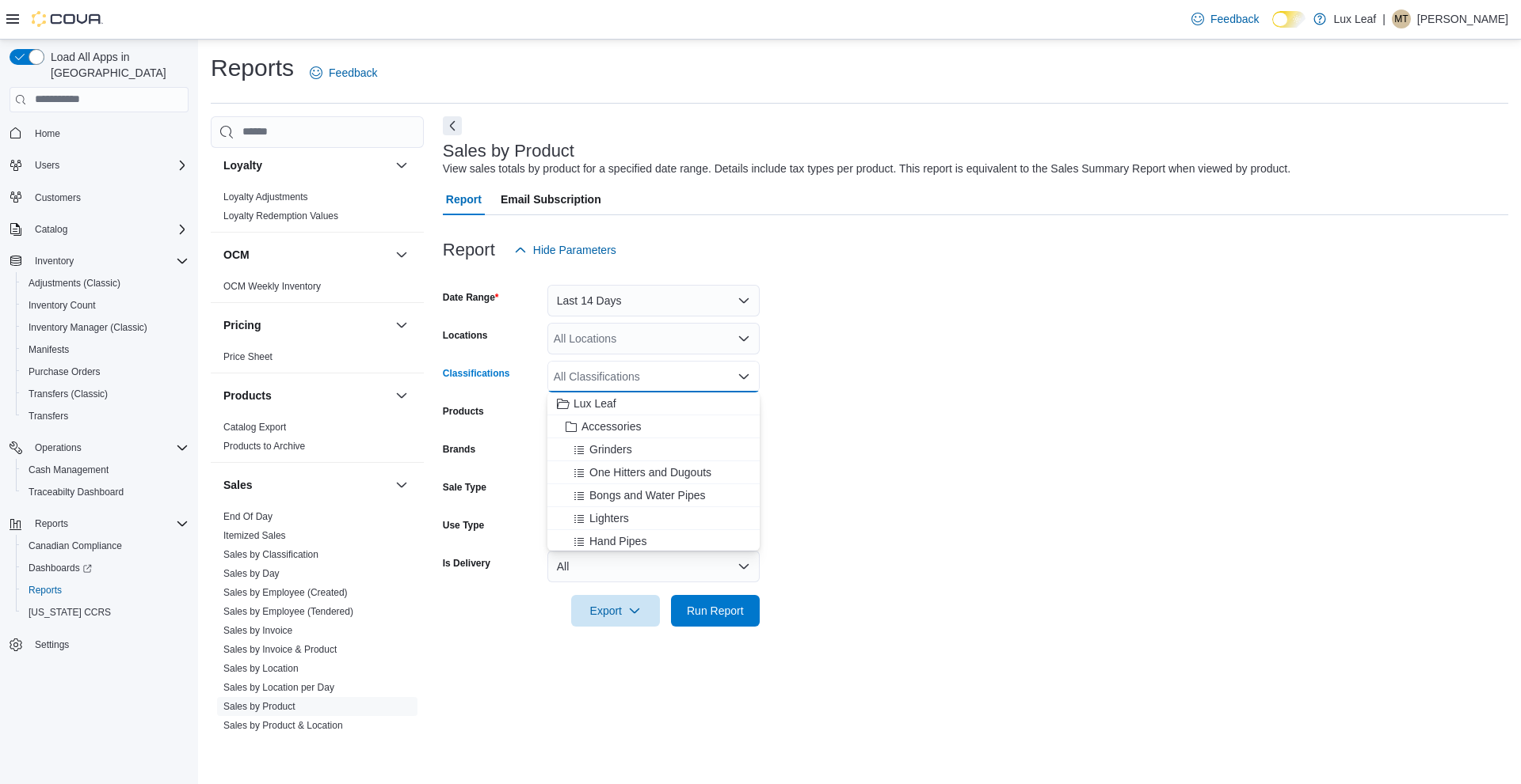
click at [940, 394] on form "Date Range Last 14 Days Locations All Locations Classifications All Classificat…" at bounding box center [975, 446] width 1065 height 361
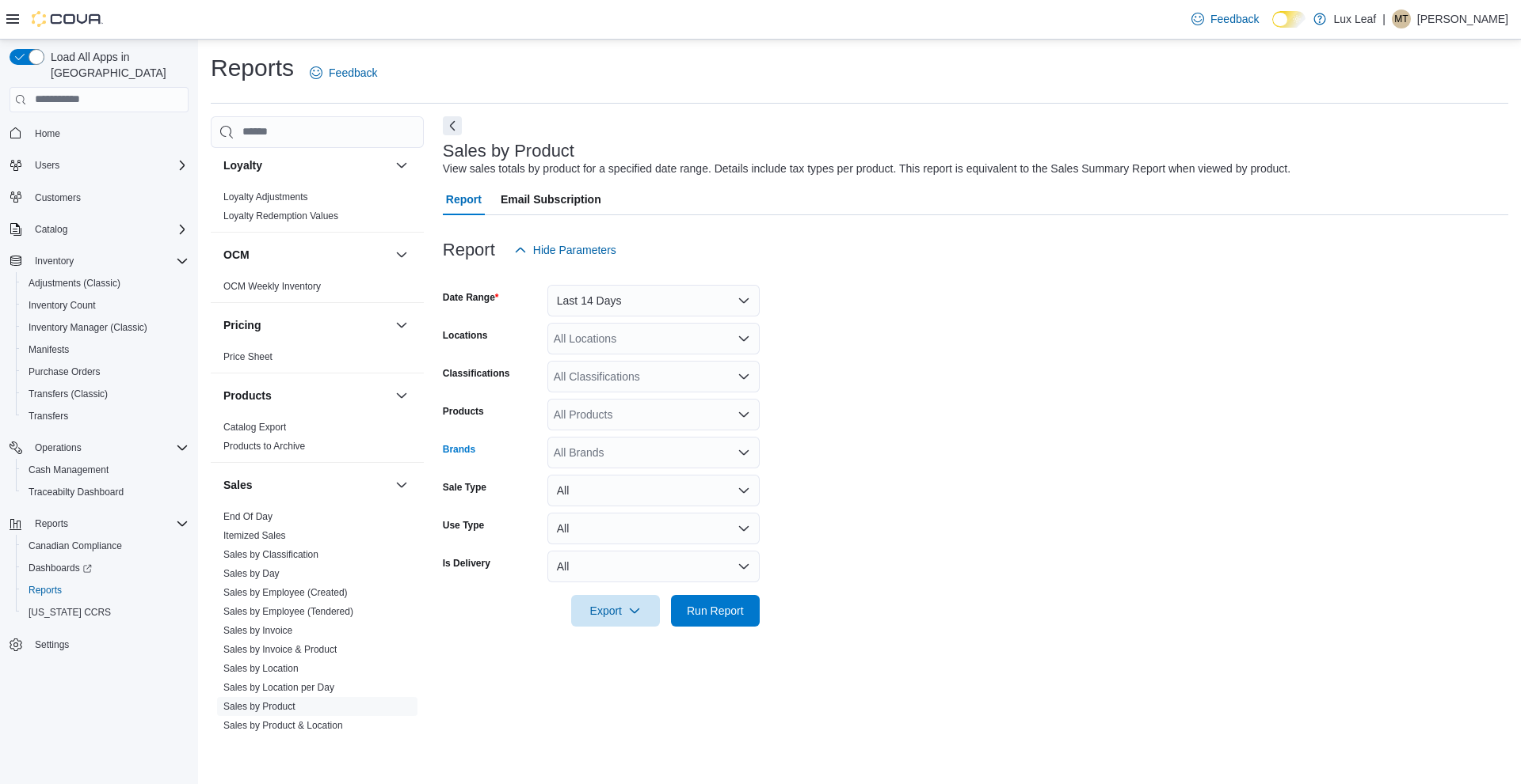
click at [693, 452] on div "All Brands" at bounding box center [654, 453] width 212 height 32
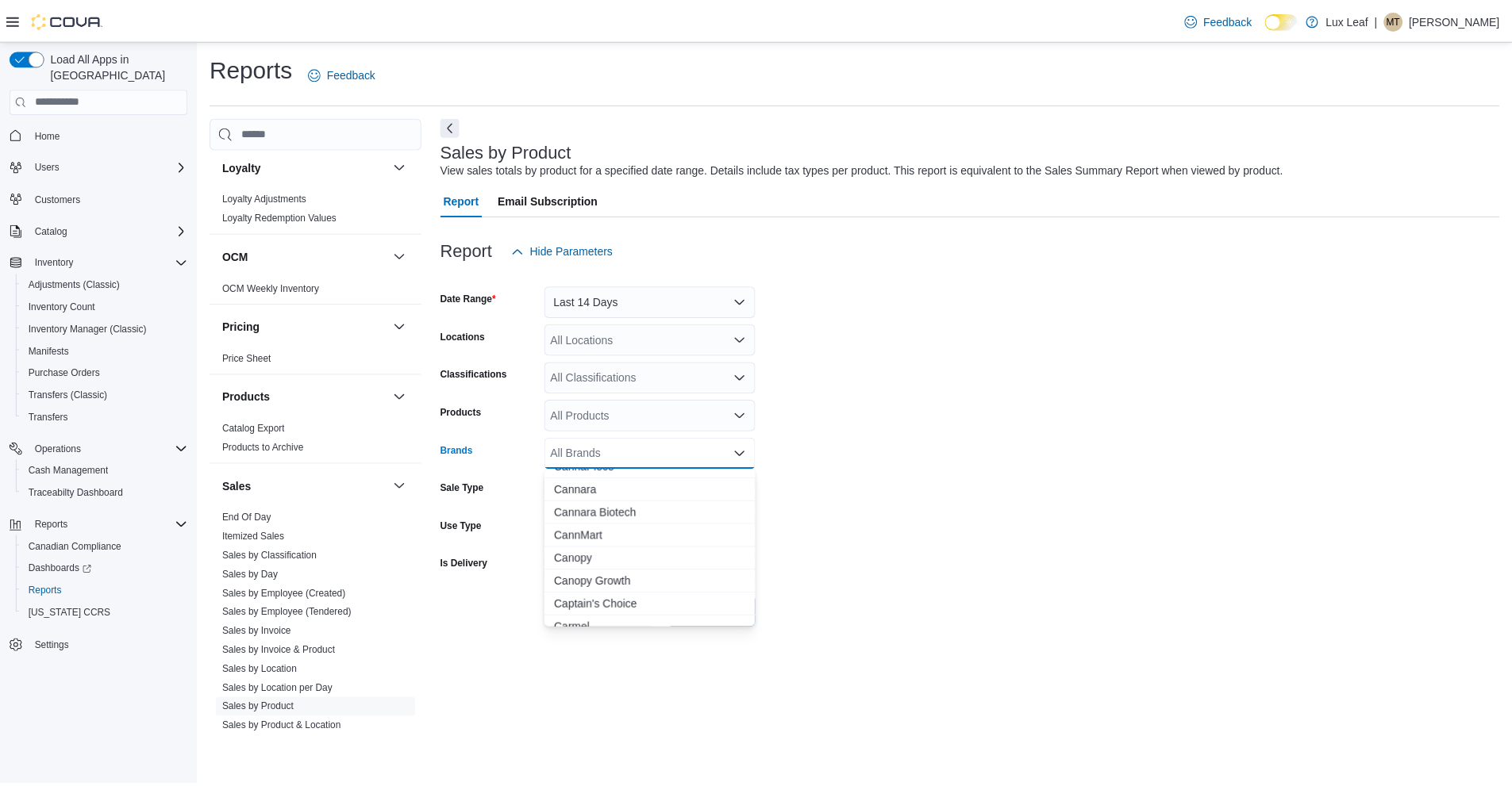
scroll to position [2857, 0]
click at [603, 566] on span "Cannara" at bounding box center [655, 569] width 194 height 16
click at [896, 535] on form "Date Range Last 14 Days Locations All Locations Classifications All Classificat…" at bounding box center [977, 447] width 1068 height 361
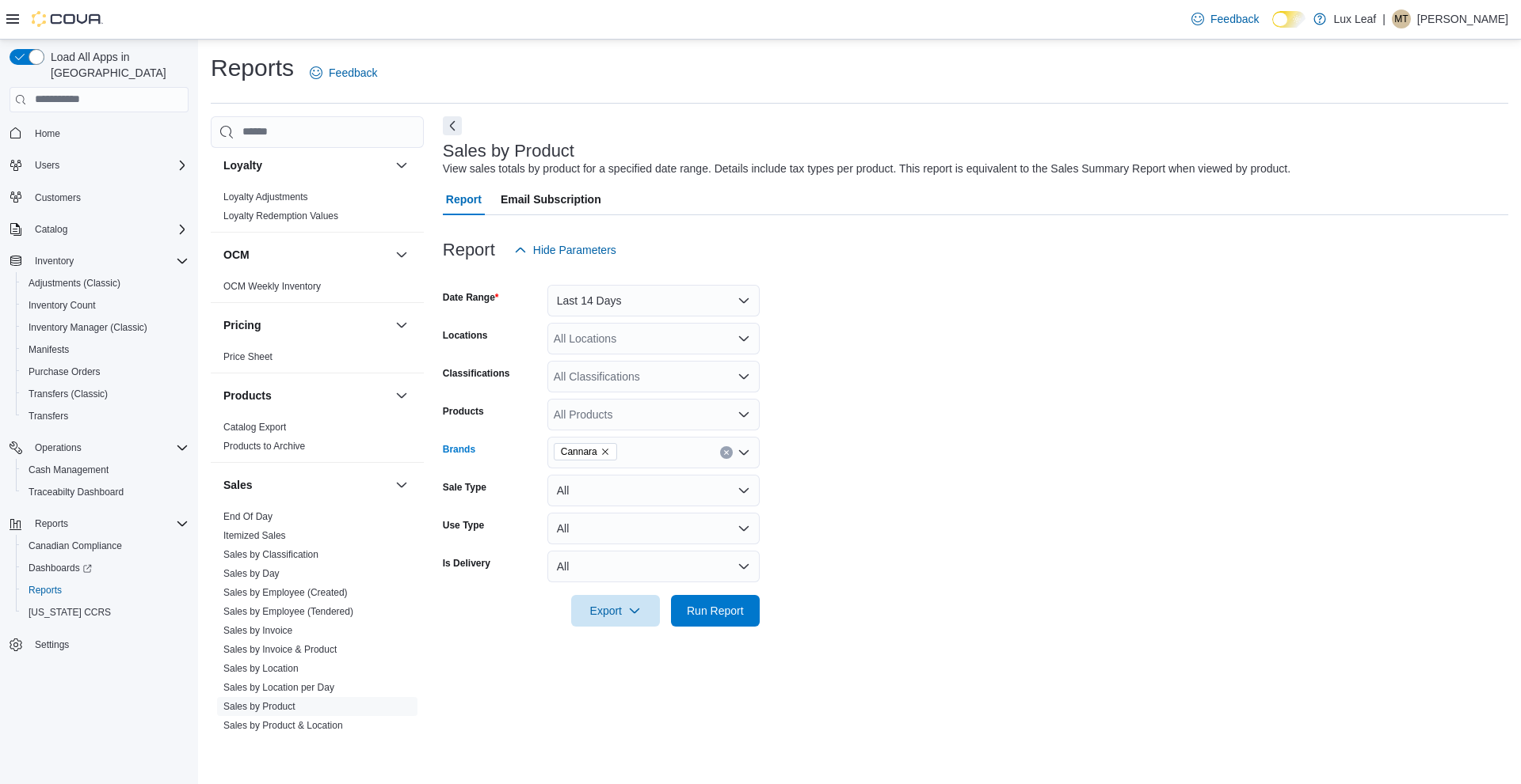
click at [689, 453] on div "Cannara" at bounding box center [654, 453] width 212 height 32
type input "*"
click at [796, 482] on form "Date Range Last 14 Days Locations All Locations Classifications All Classificat…" at bounding box center [975, 446] width 1065 height 361
click at [641, 454] on div "Cannara ***" at bounding box center [654, 453] width 212 height 32
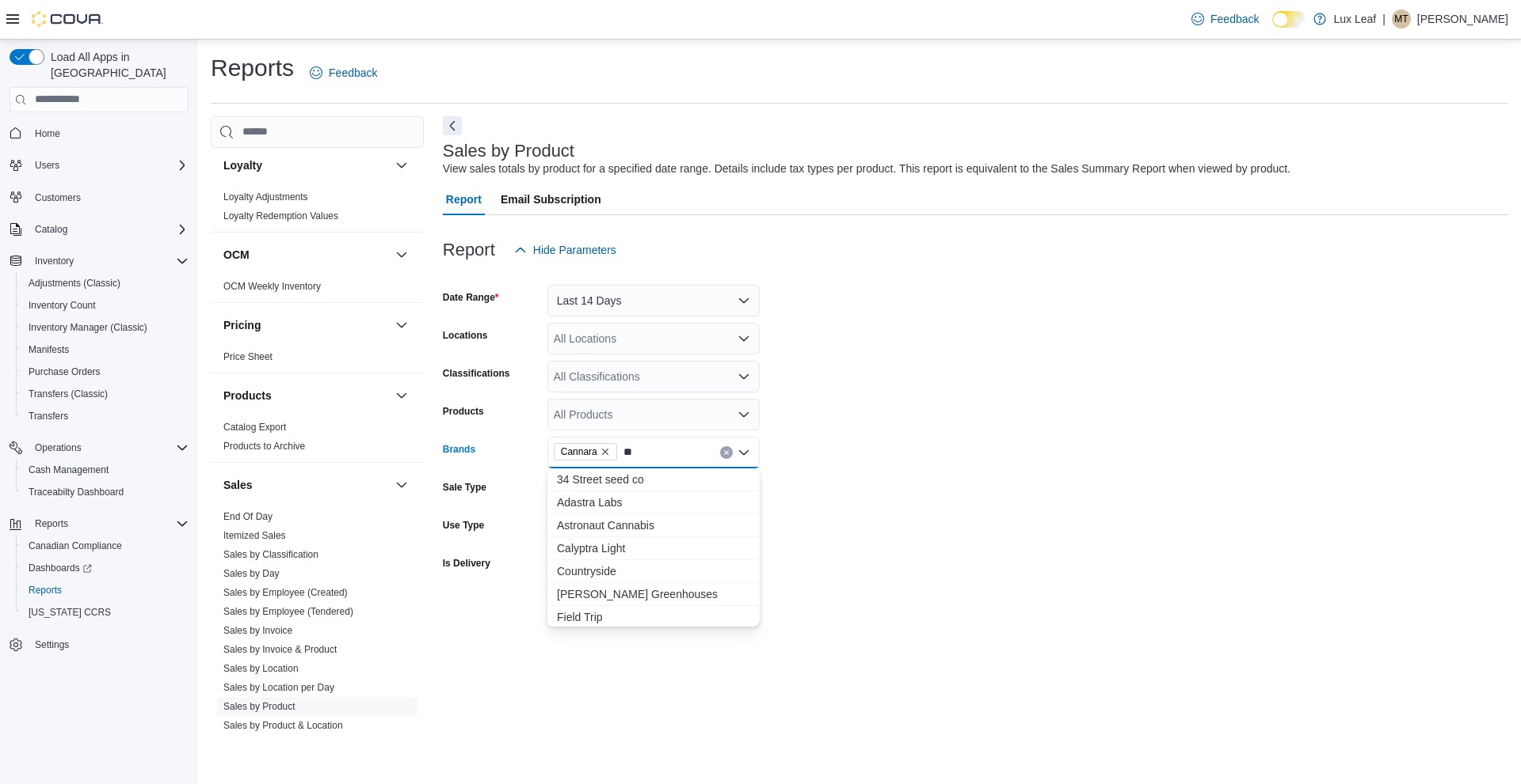
type input "*"
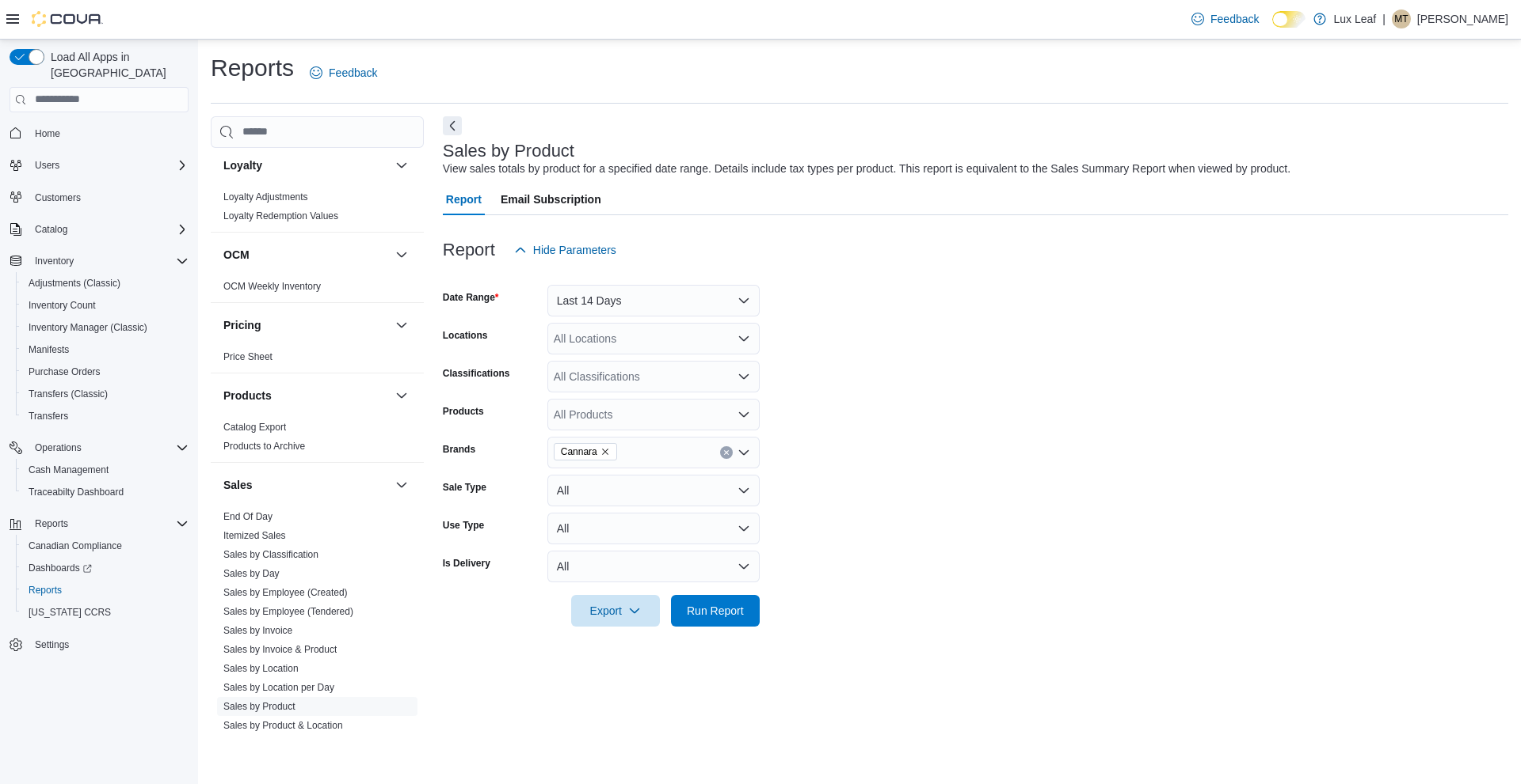
click at [919, 558] on form "Date Range Last 14 Days Locations All Locations Classifications All Classificat…" at bounding box center [975, 446] width 1065 height 361
click at [703, 615] on span "Run Report" at bounding box center [715, 610] width 57 height 16
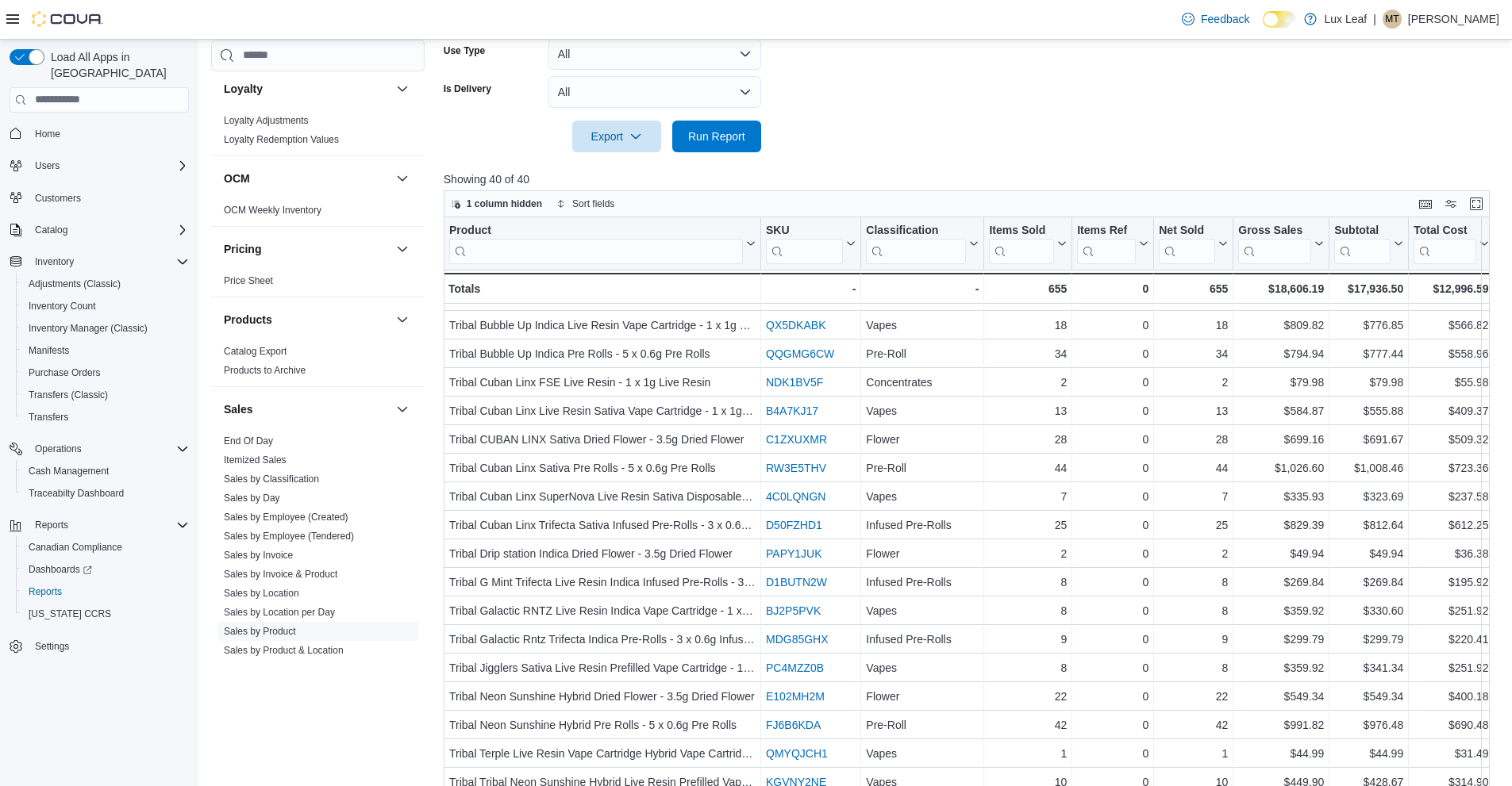
scroll to position [604, 0]
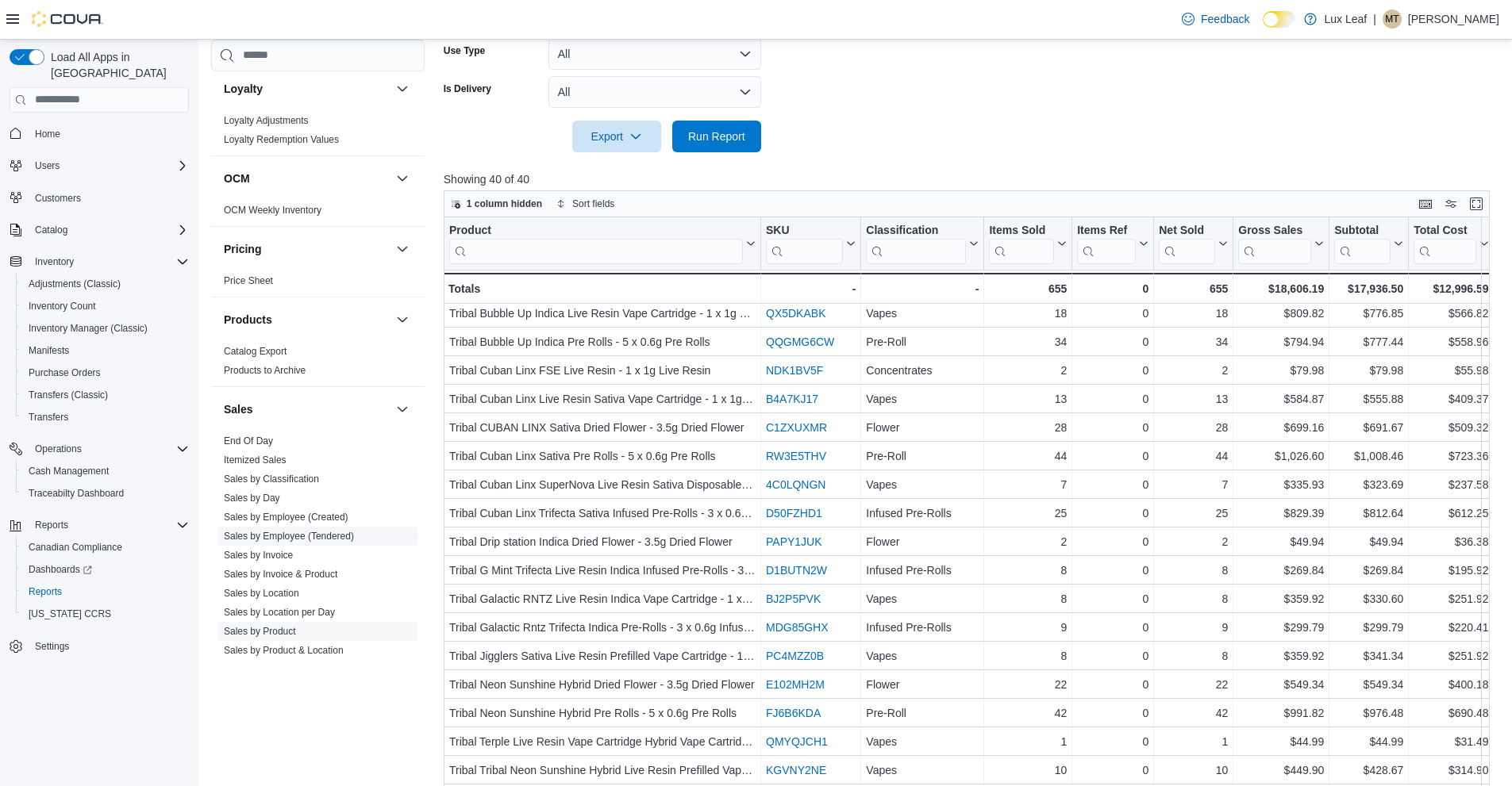
click at [340, 538] on link "Sales by Employee (Tendered)" at bounding box center [289, 537] width 130 height 11
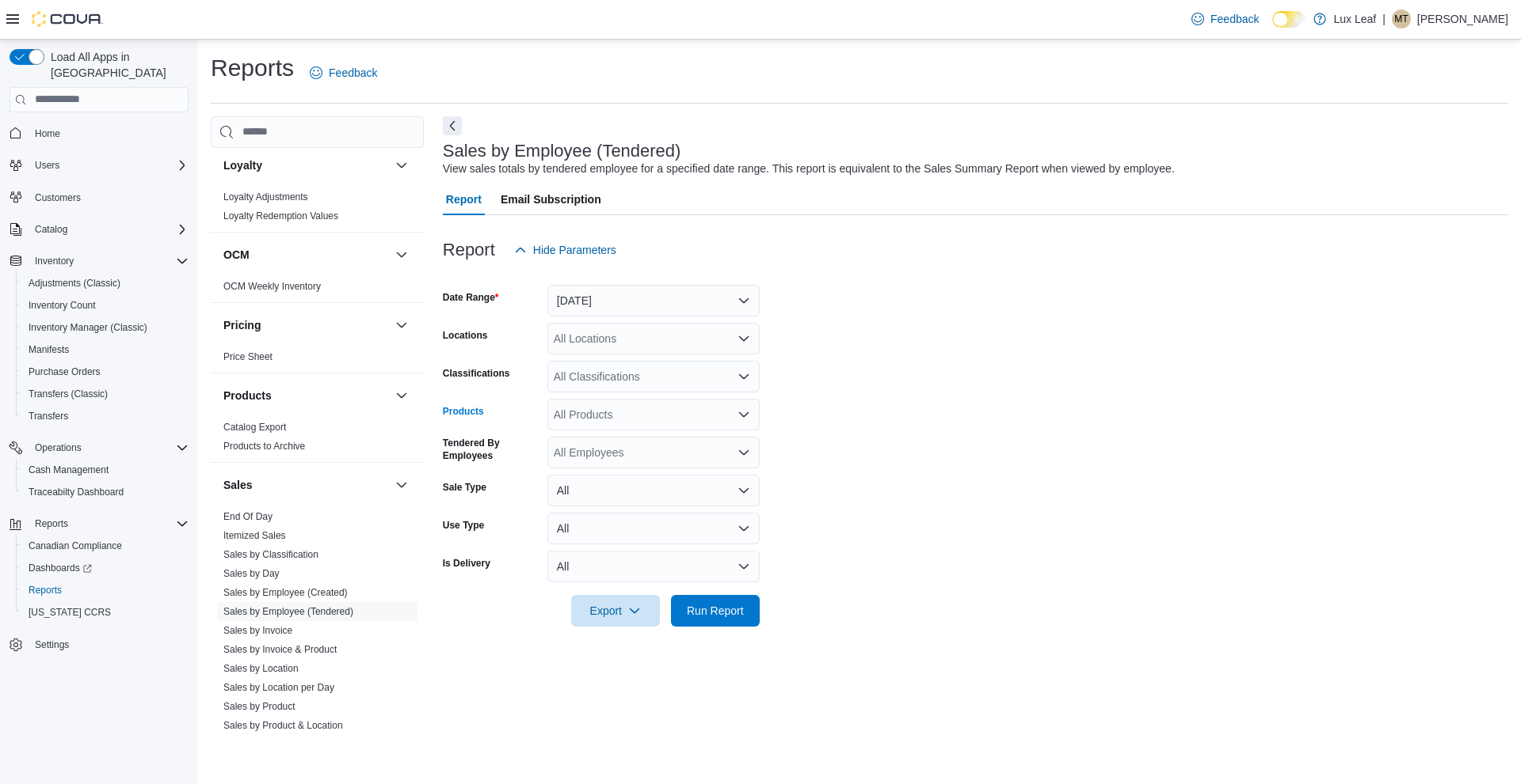
click at [674, 417] on div "All Products" at bounding box center [654, 415] width 212 height 32
click at [840, 436] on form "Date Range [DATE] Locations All Locations Classifications All Classifications P…" at bounding box center [975, 446] width 1065 height 361
click at [653, 418] on div "All Products" at bounding box center [654, 415] width 212 height 32
click at [825, 386] on form "Date Range [DATE] Locations All Locations Classifications All Classifications P…" at bounding box center [975, 446] width 1065 height 361
click at [664, 420] on div "All Products" at bounding box center [654, 415] width 212 height 32
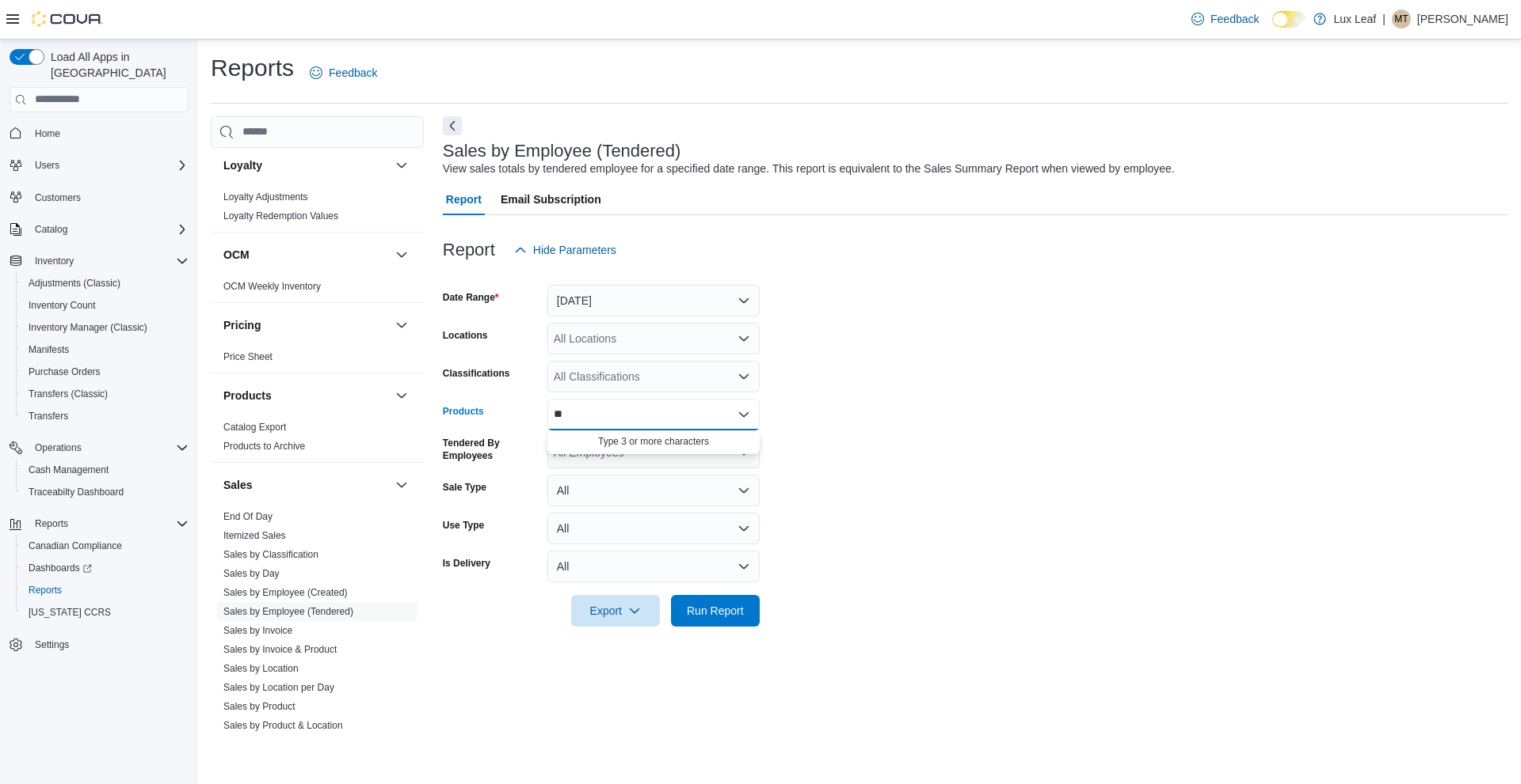
type input "**"
click at [908, 468] on form "Date Range [DATE] Locations All Locations Classifications All Classifications P…" at bounding box center [975, 446] width 1065 height 361
click at [749, 417] on icon "Open list of options" at bounding box center [743, 414] width 12 height 12
click at [799, 426] on form "Date Range [DATE] Locations All Locations Classifications All Classifications P…" at bounding box center [975, 446] width 1065 height 361
click at [339, 645] on span "Sales by Invoice & Product" at bounding box center [317, 650] width 200 height 19
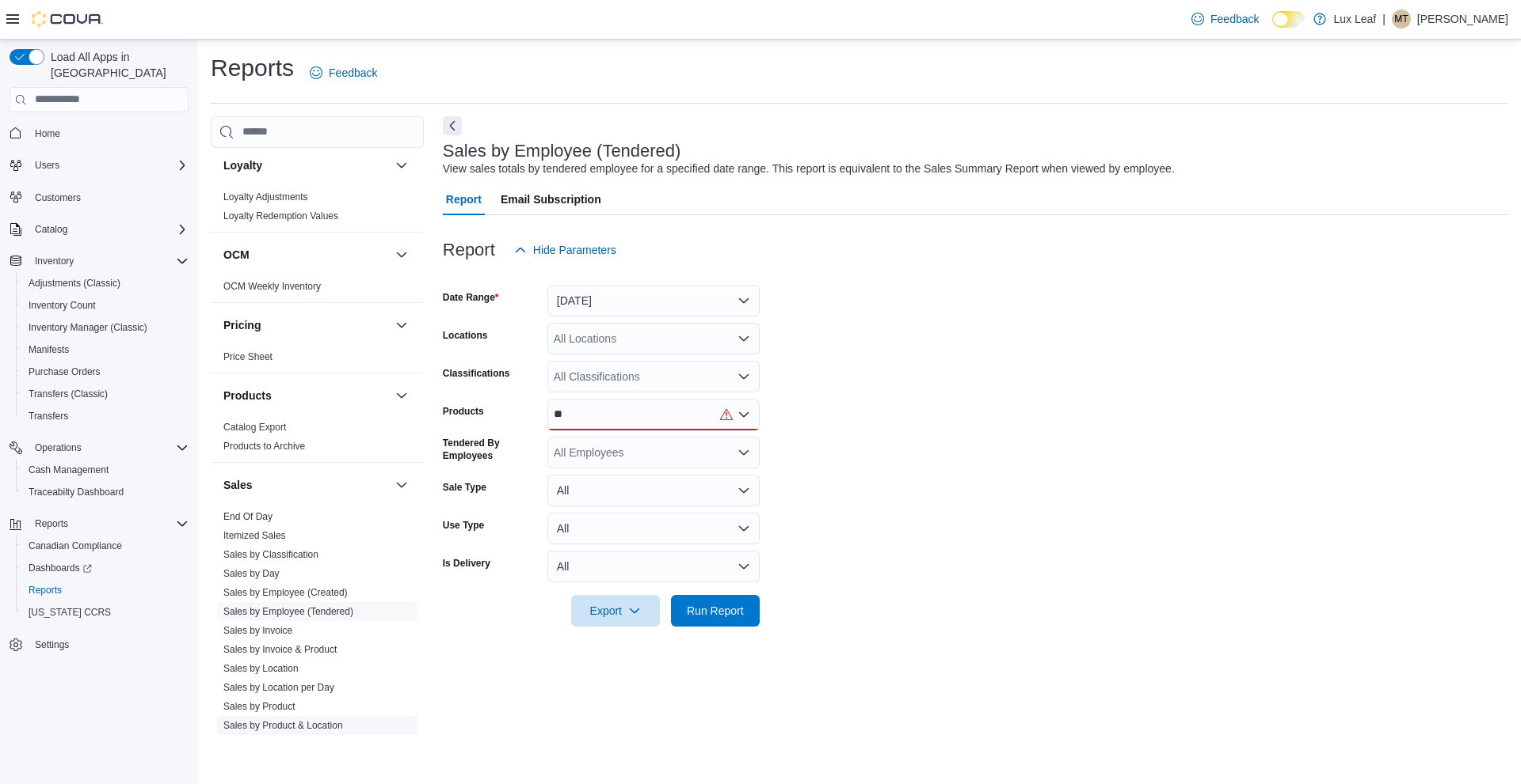
click at [312, 720] on link "Sales by Product & Location" at bounding box center [283, 726] width 119 height 11
click at [349, 653] on span "Sales by Invoice & Product" at bounding box center [317, 650] width 200 height 19
click at [324, 648] on link "Sales by Invoice & Product" at bounding box center [280, 650] width 114 height 11
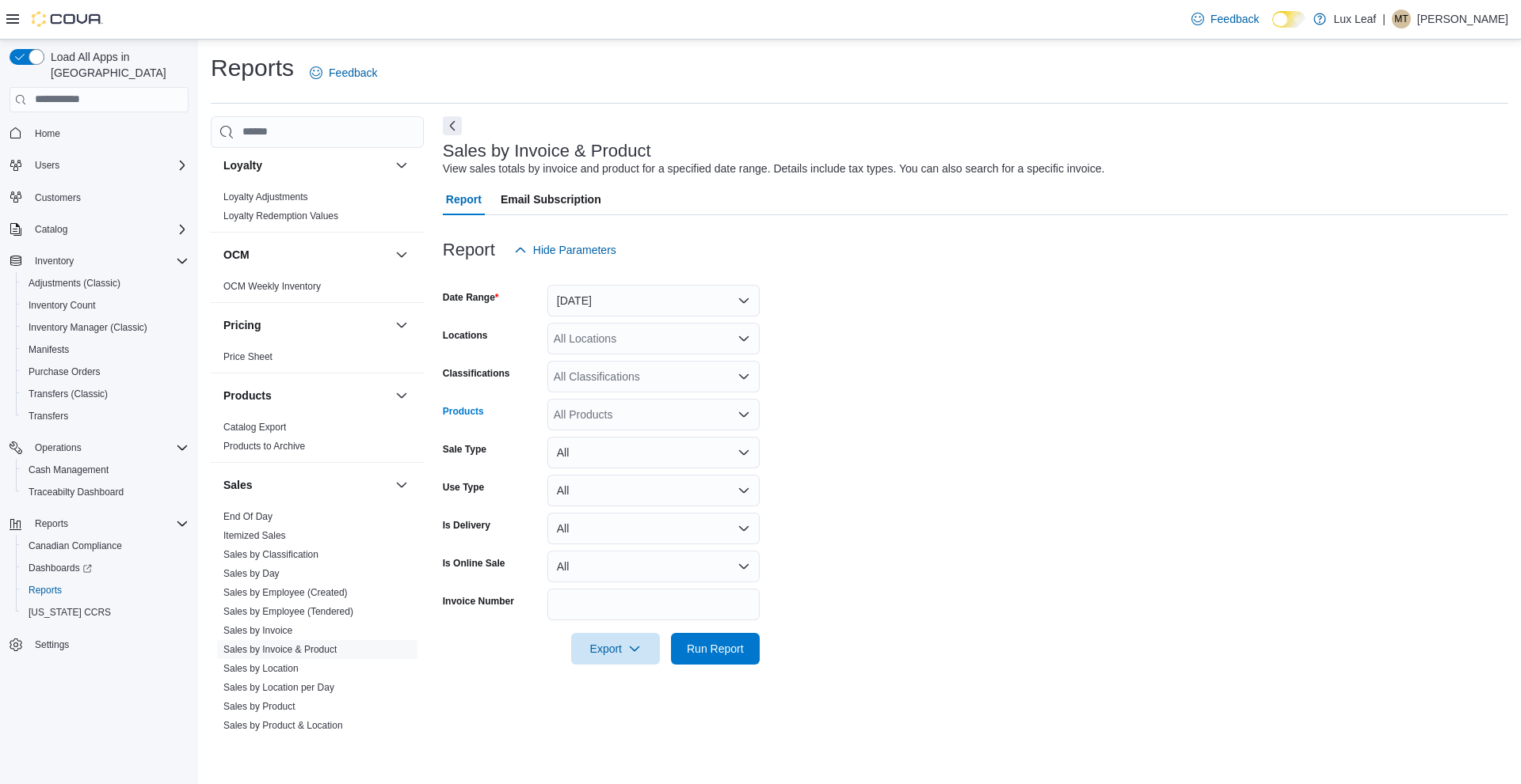
click at [603, 415] on div "All Products" at bounding box center [654, 415] width 212 height 32
click at [650, 441] on span "Type 3 or more characters" at bounding box center [654, 441] width 194 height 16
click at [721, 416] on div "All Products" at bounding box center [654, 415] width 212 height 32
type input "*"
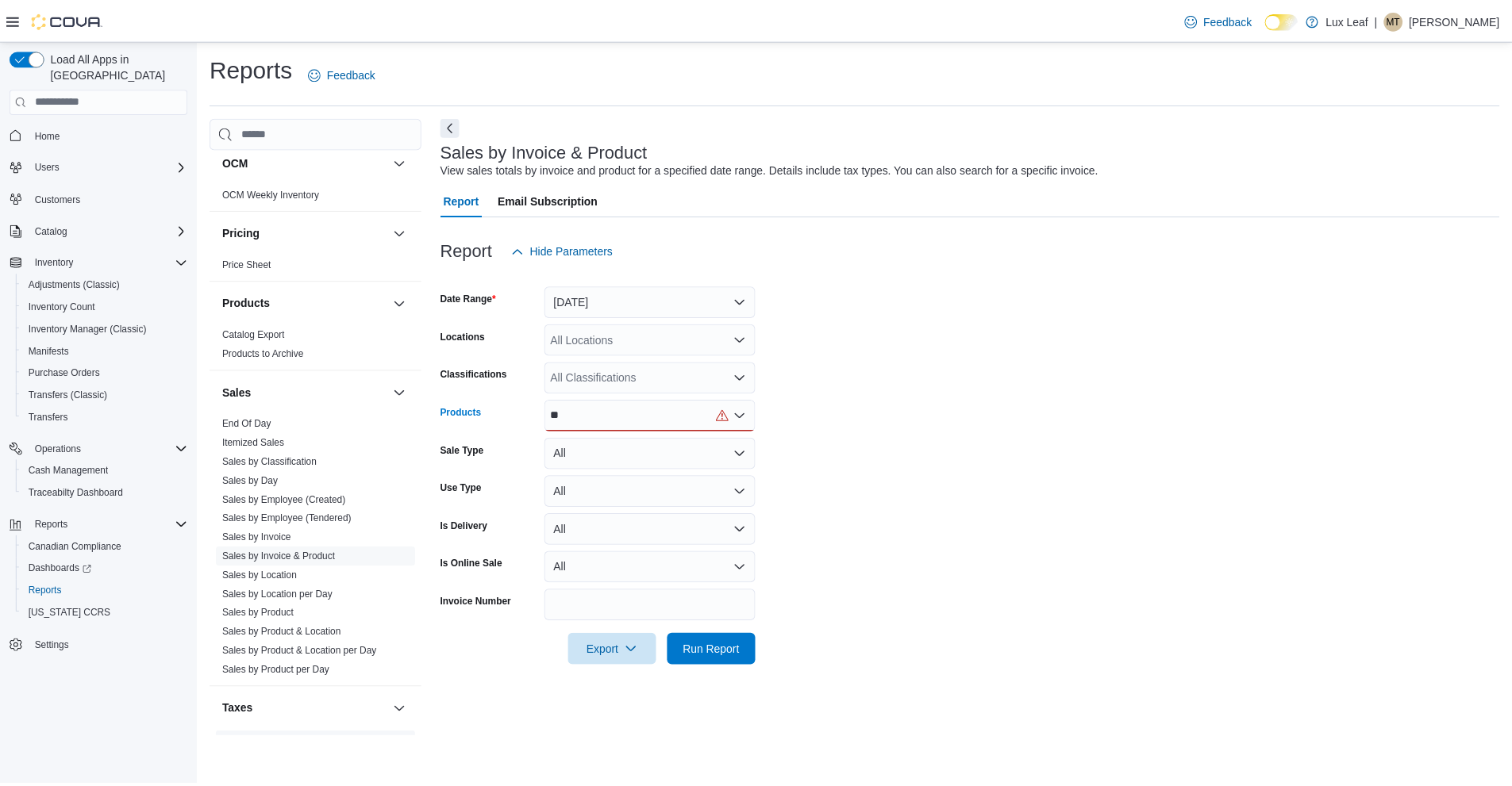
scroll to position [864, 0]
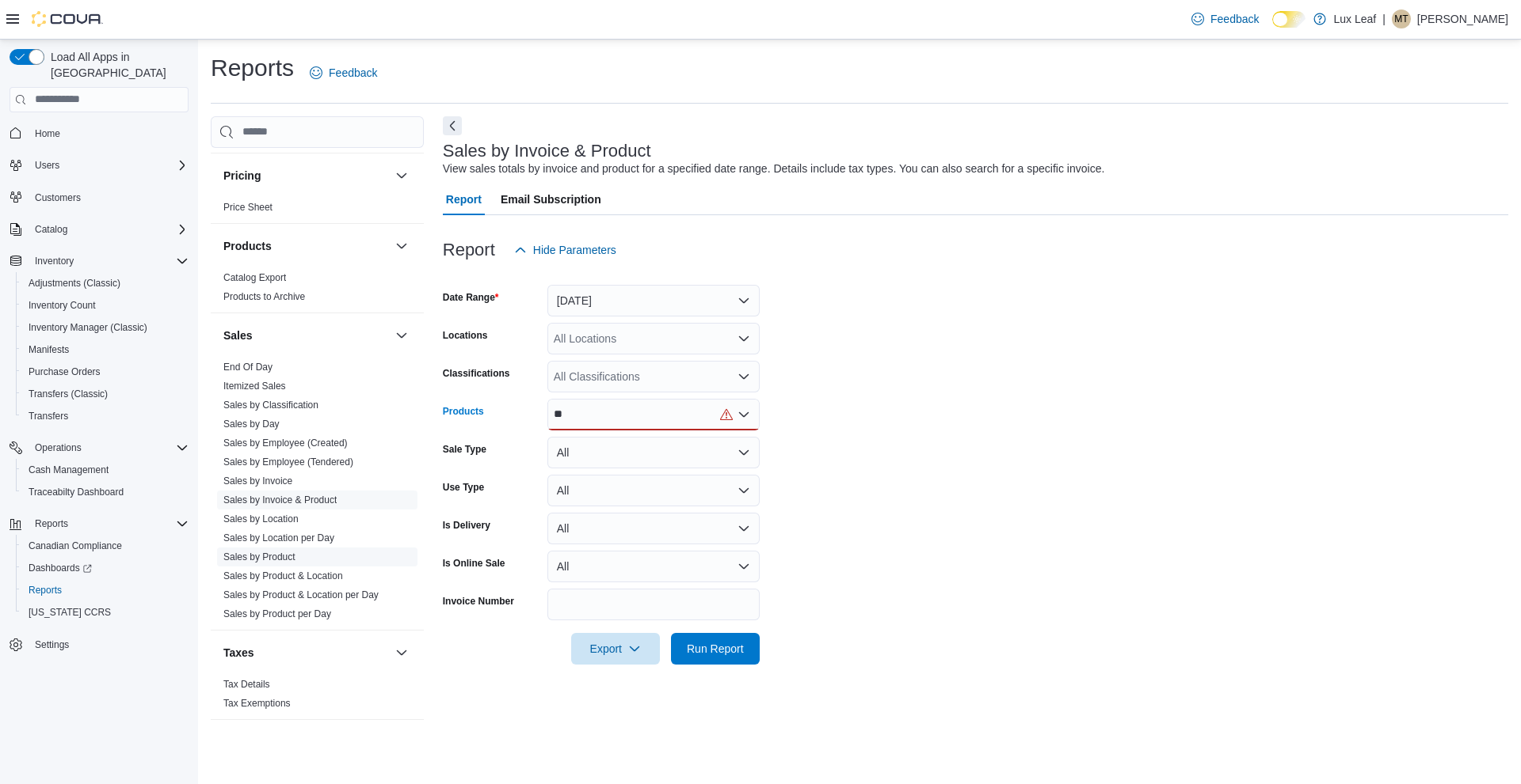
type input "**"
click at [303, 554] on span "Sales by Product" at bounding box center [317, 557] width 200 height 19
click at [266, 557] on link "Sales by Product" at bounding box center [259, 558] width 72 height 11
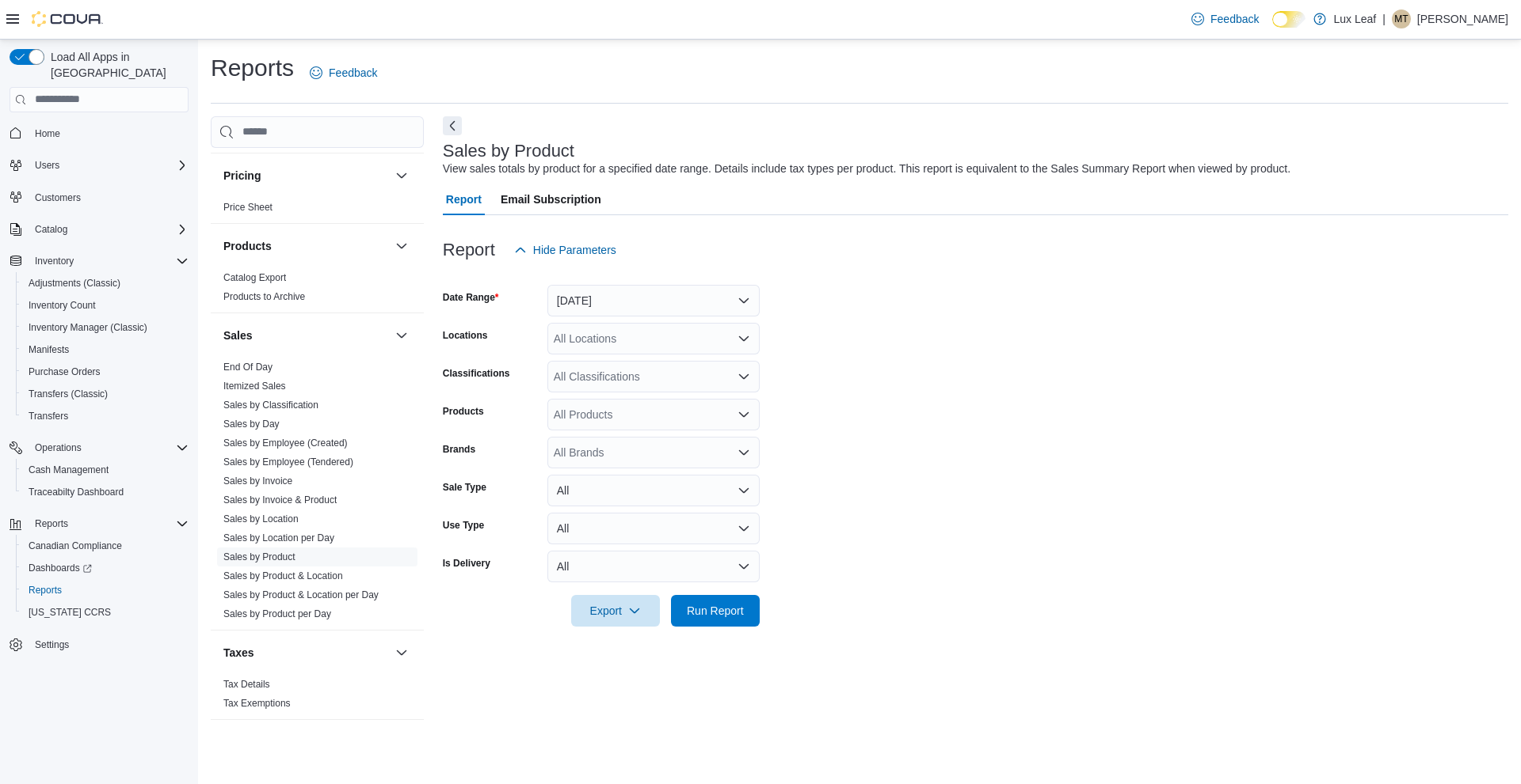
click at [626, 448] on div "All Brands" at bounding box center [654, 453] width 212 height 32
type input "*"
type input "******"
click at [622, 482] on span "Cannara" at bounding box center [654, 479] width 194 height 16
click at [836, 508] on form "Date Range [DATE] Locations All Locations Classifications All Classifications P…" at bounding box center [975, 446] width 1065 height 361
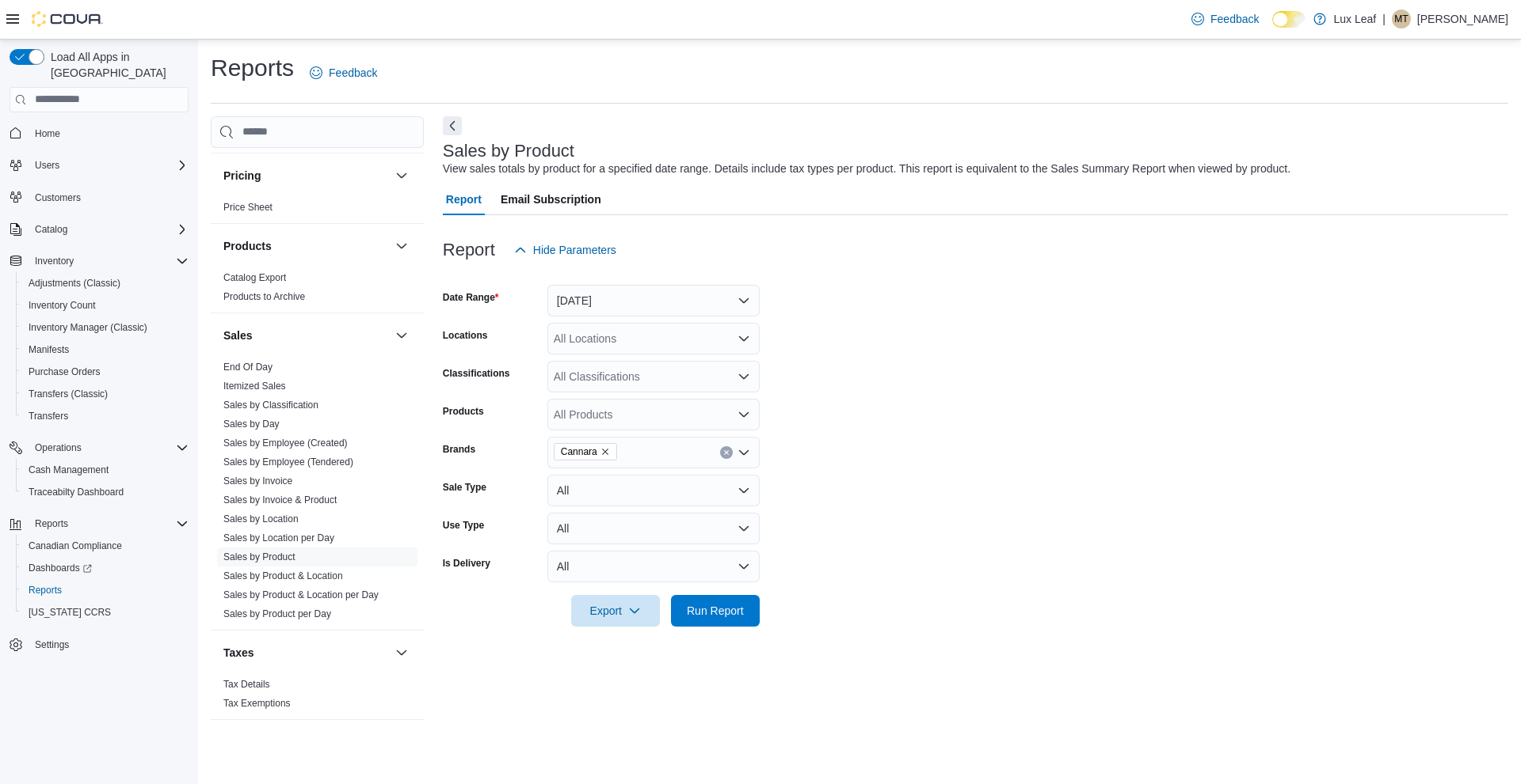
click at [721, 374] on div "All Classifications" at bounding box center [654, 377] width 212 height 32
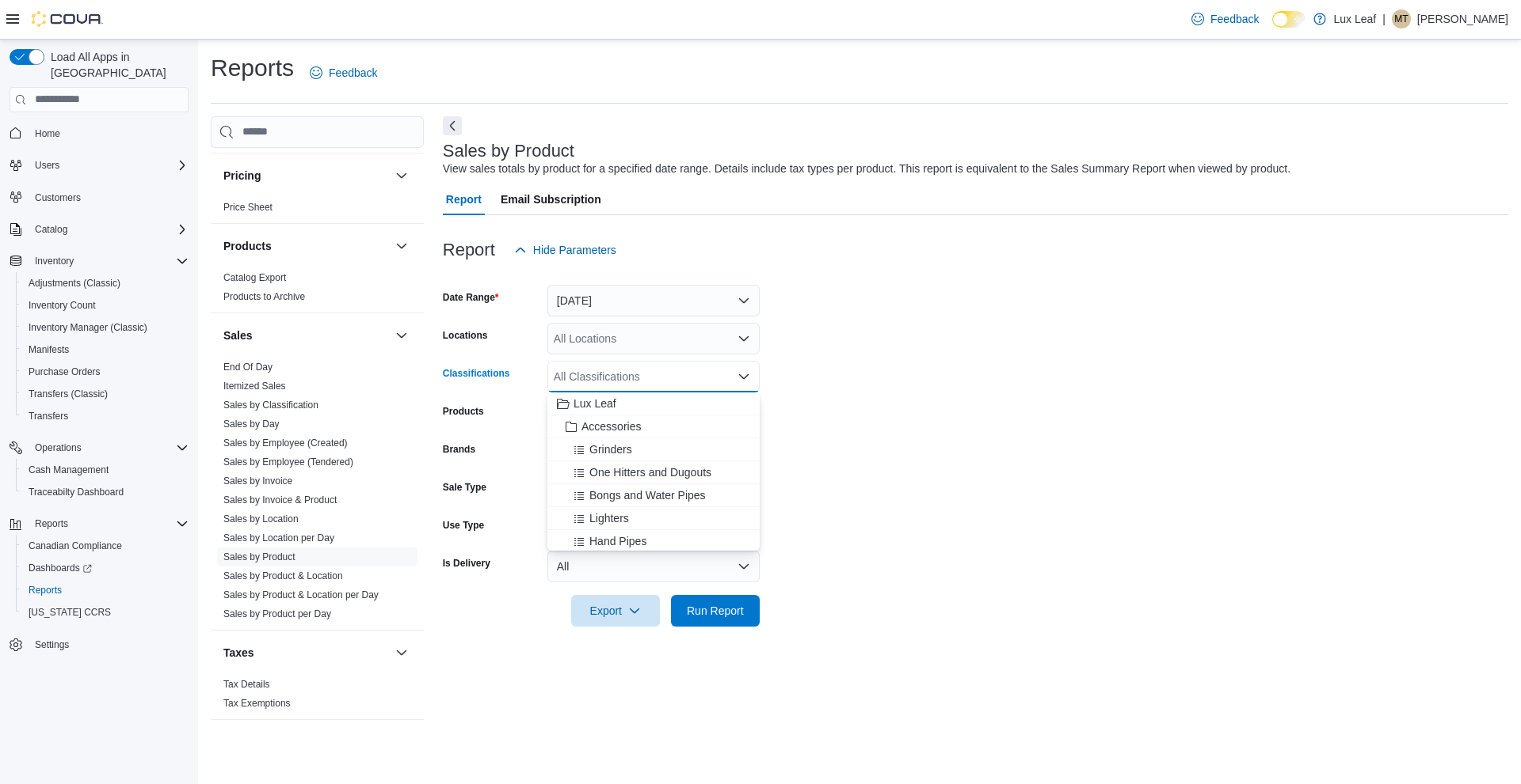
click at [834, 431] on form "Date Range [DATE] Locations All Locations Classifications All Classifications C…" at bounding box center [975, 446] width 1065 height 361
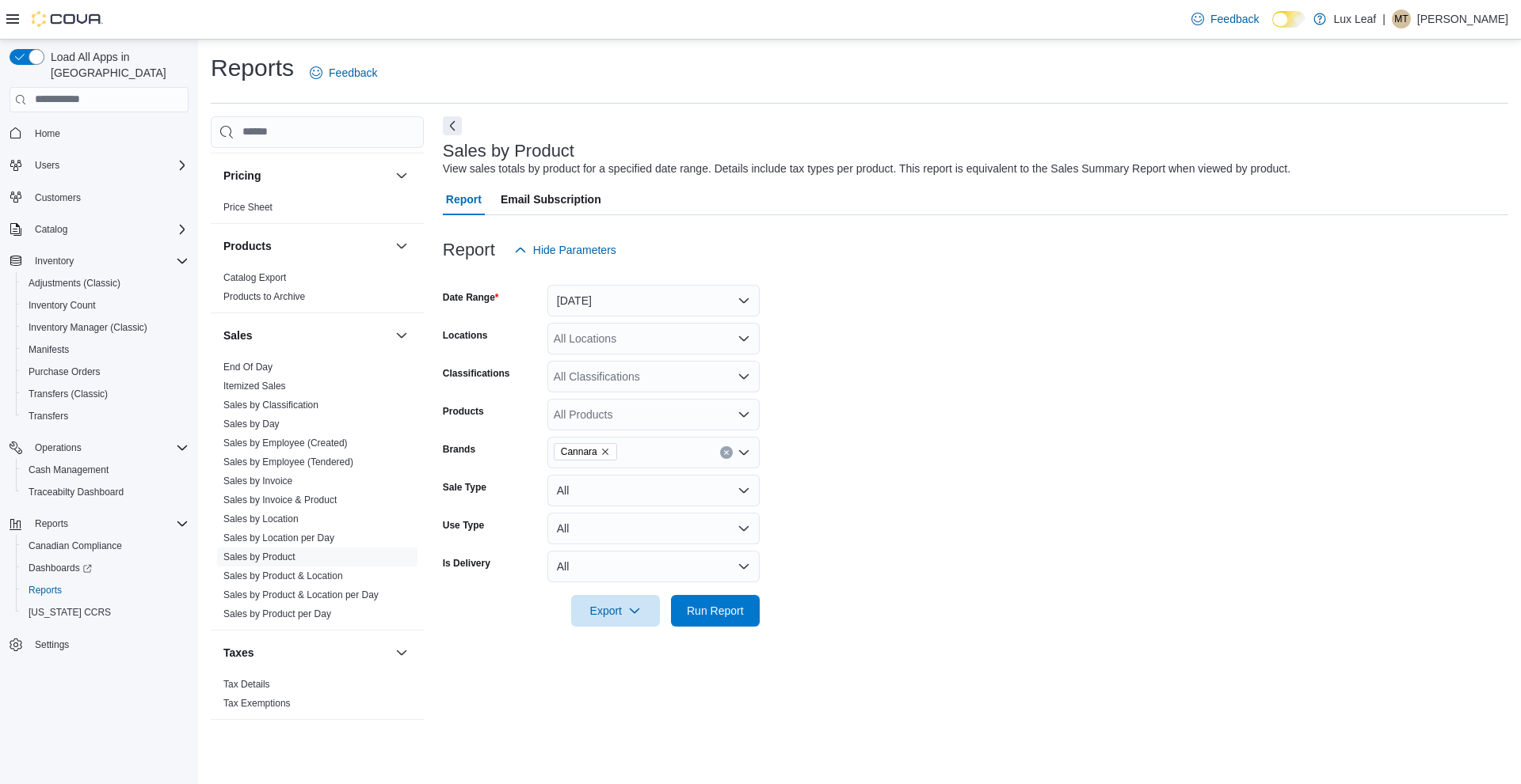
click at [720, 407] on div "All Products" at bounding box center [654, 415] width 212 height 32
click at [720, 407] on div "All Products Combo box. Selected. Combo box input. All Products. Type some text…" at bounding box center [654, 415] width 212 height 32
click at [725, 609] on span "Run Report" at bounding box center [715, 610] width 57 height 16
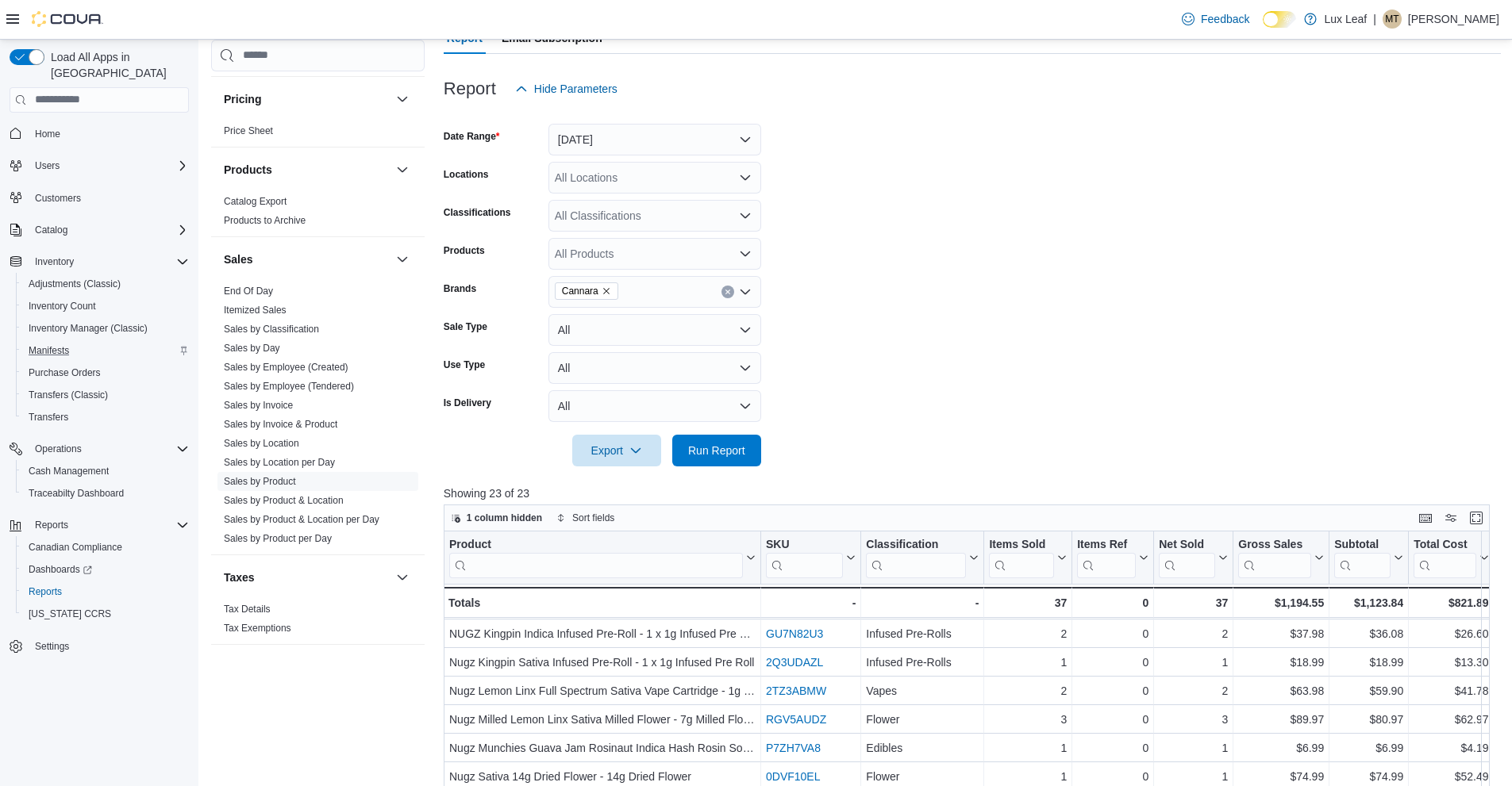
scroll to position [159, 0]
click at [69, 564] on span "Dashboards" at bounding box center [59, 569] width 63 height 12
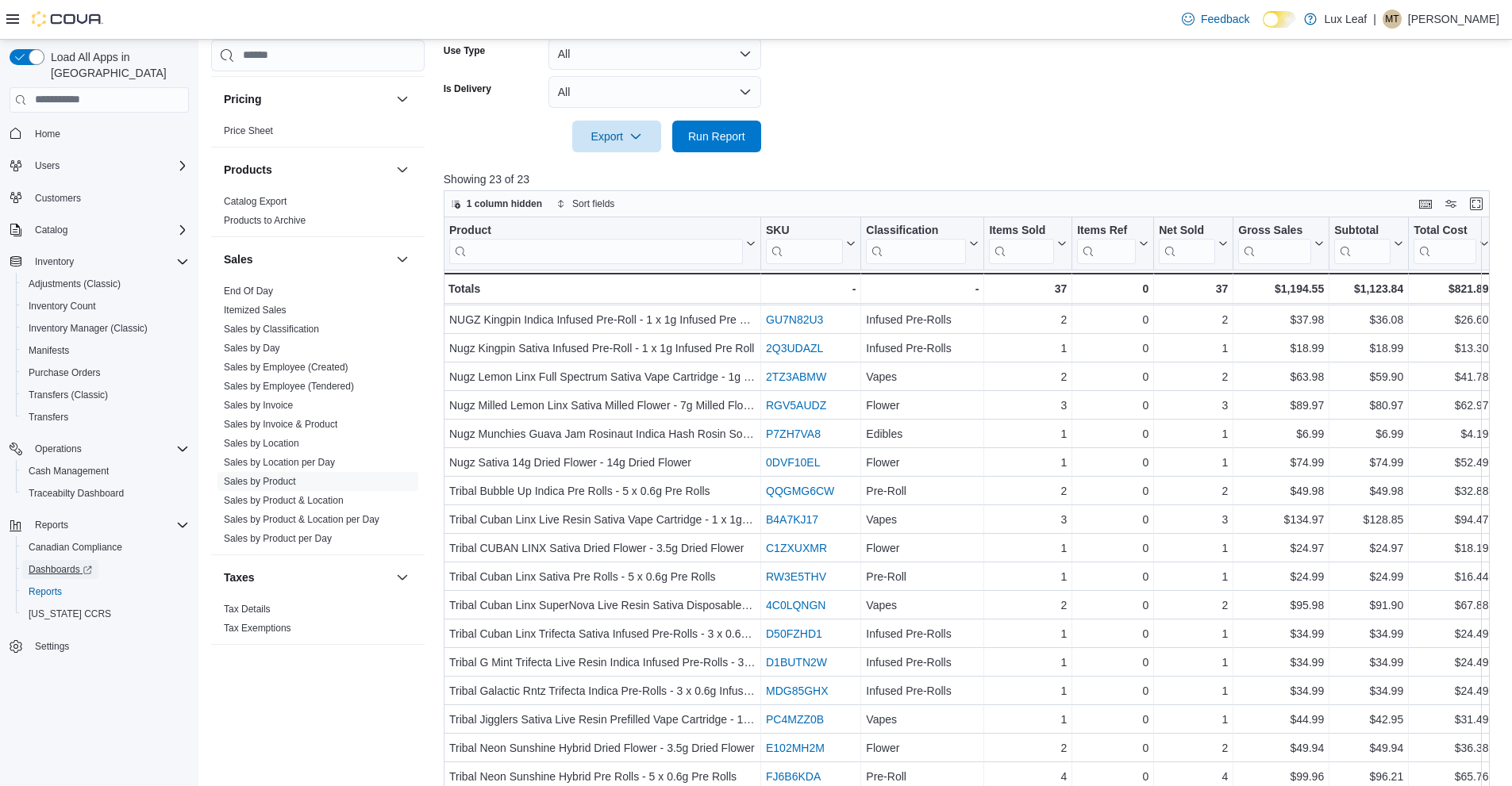
scroll to position [0, 0]
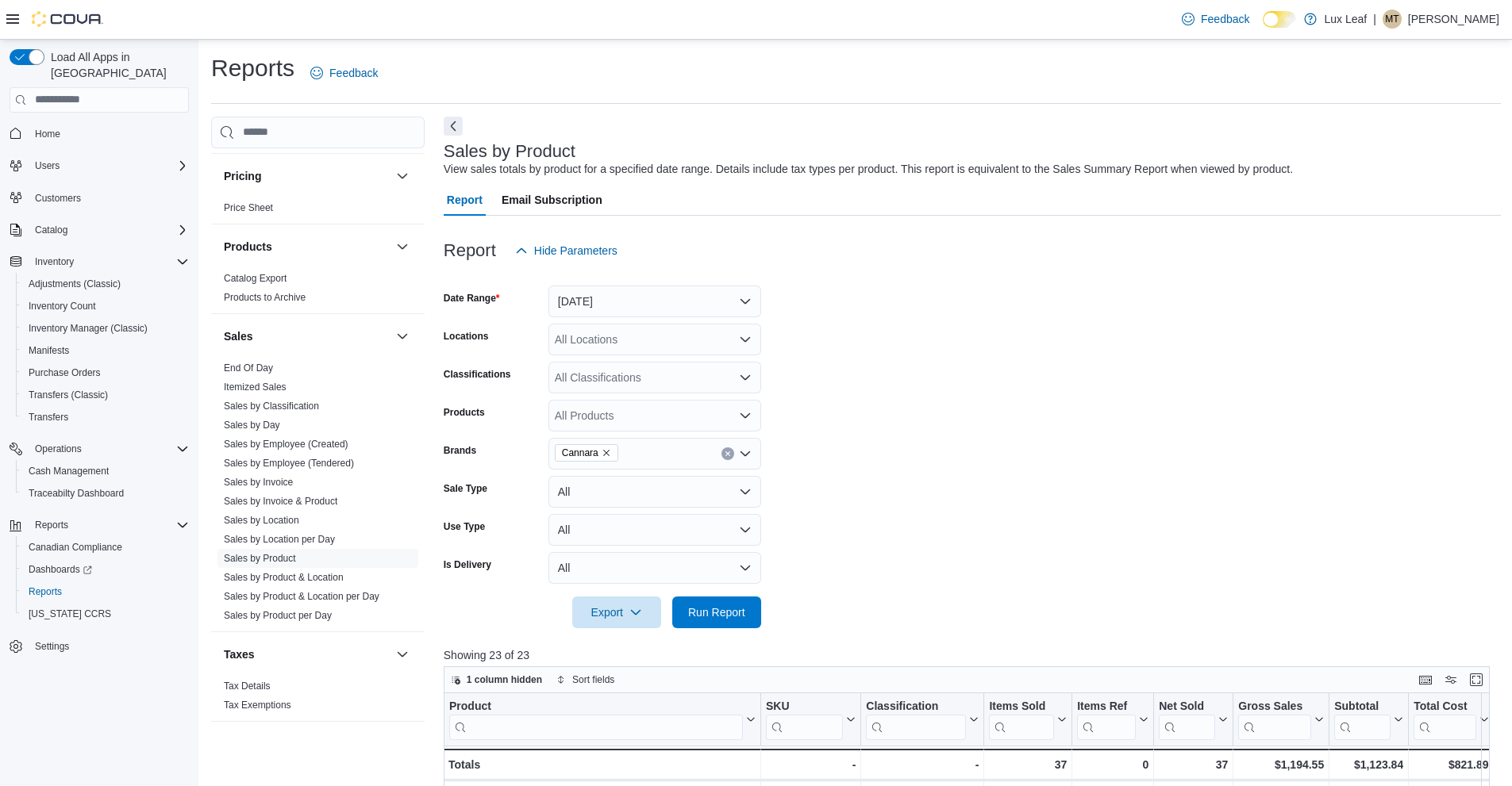
click at [53, 23] on img at bounding box center [68, 19] width 72 height 16
click at [54, 128] on span "Home" at bounding box center [47, 134] width 25 height 12
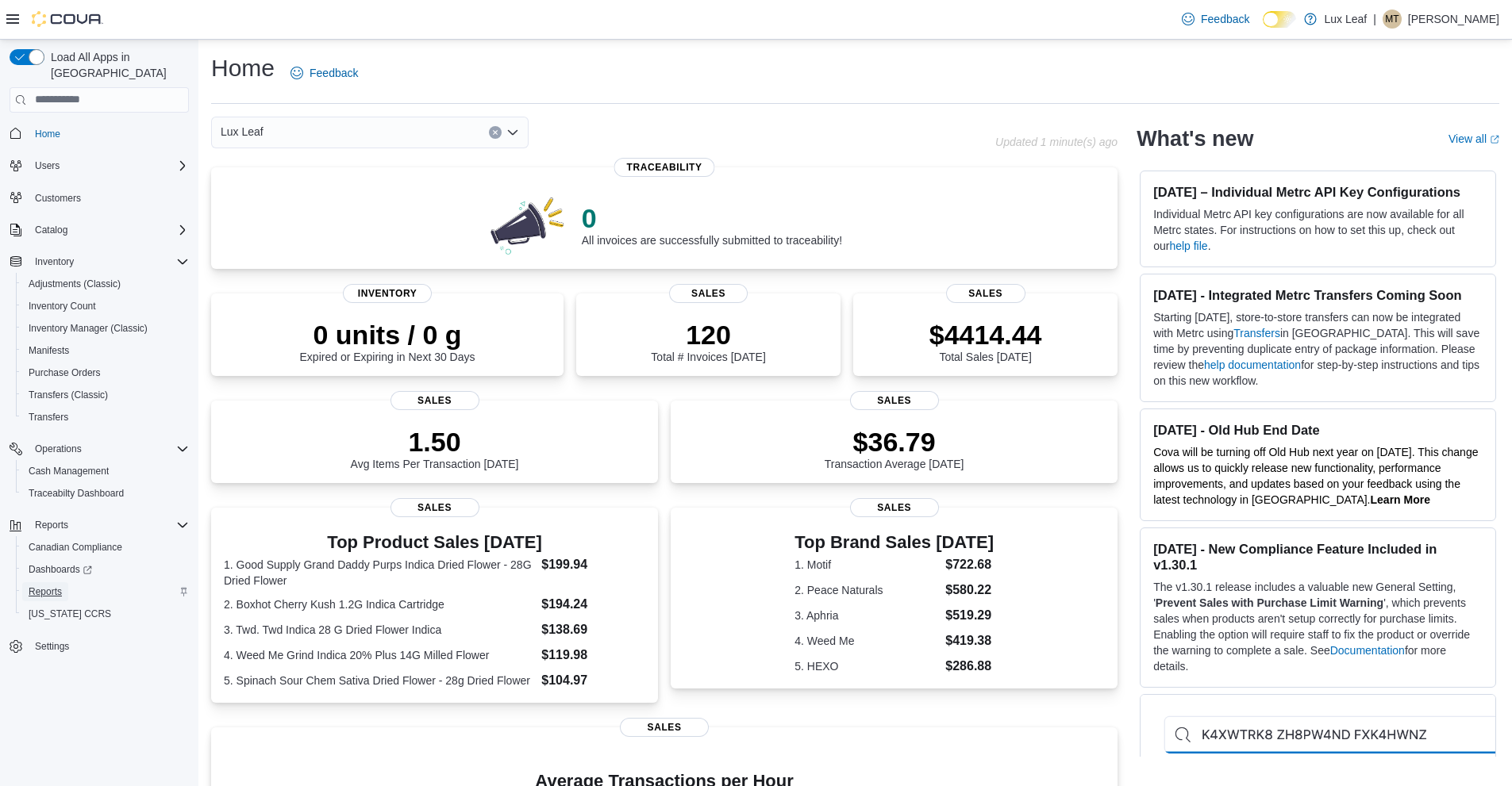
click at [61, 585] on span "Reports" at bounding box center [44, 591] width 33 height 12
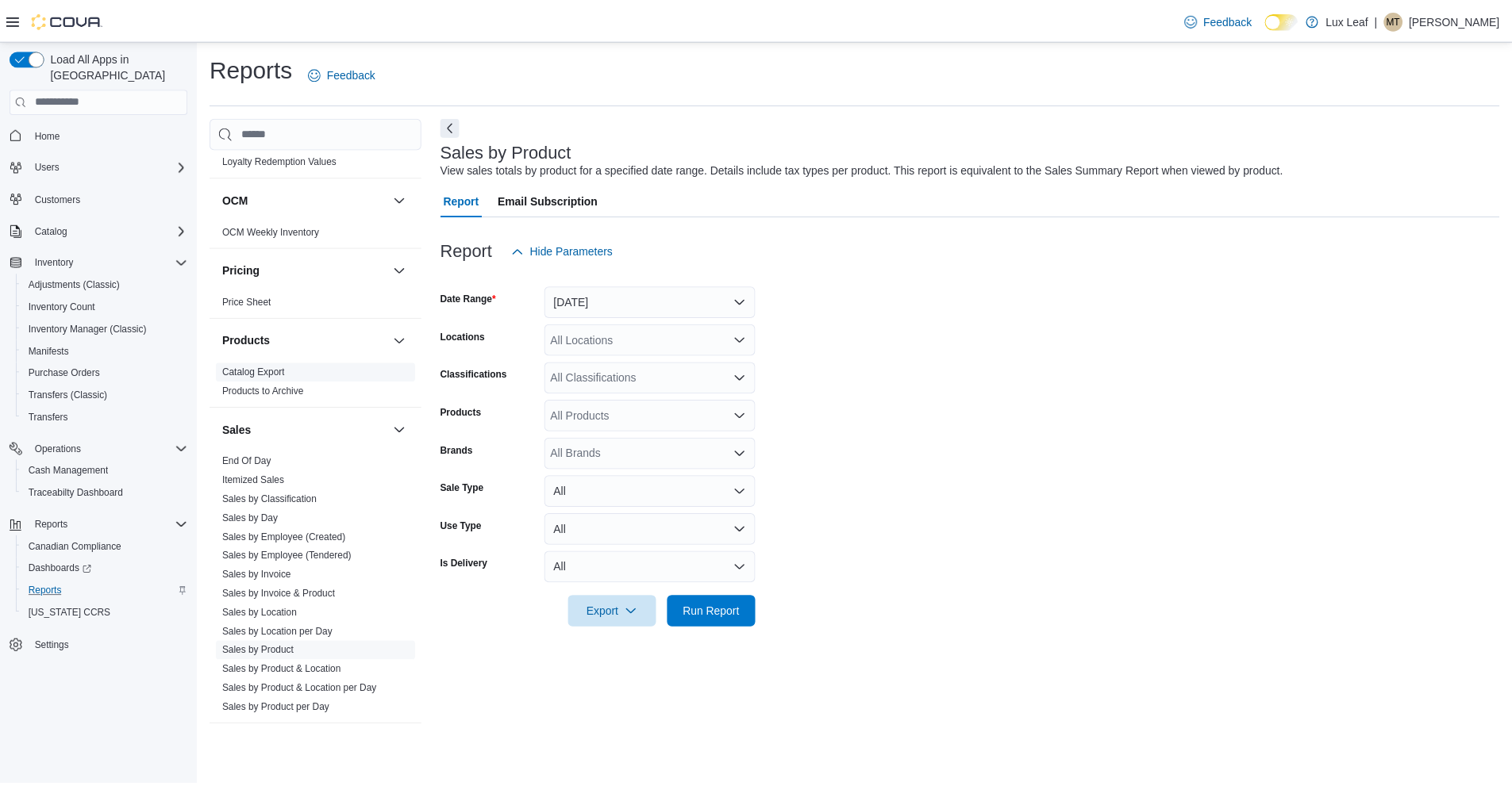
scroll to position [794, 0]
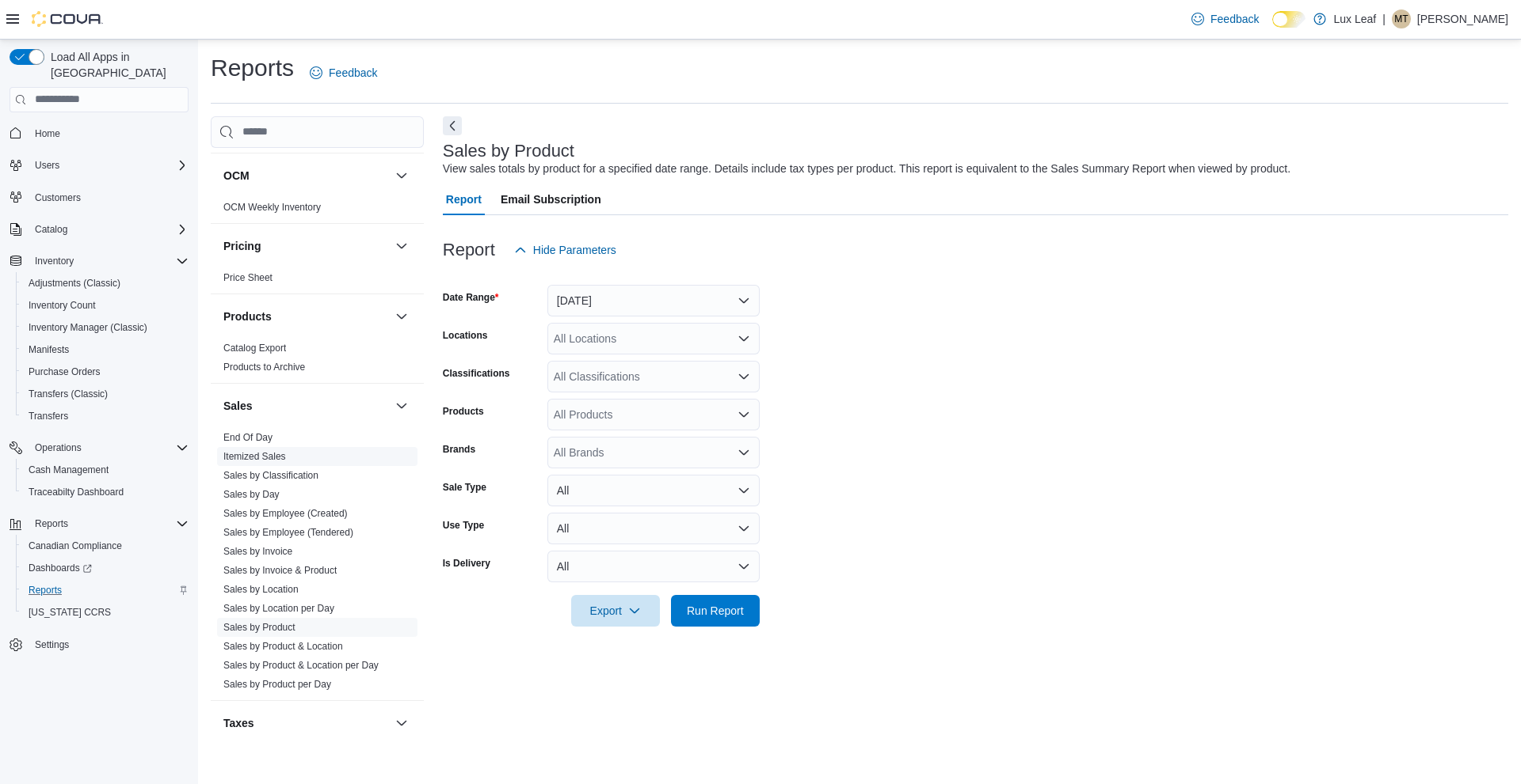
click at [282, 447] on span "Itemized Sales" at bounding box center [317, 456] width 200 height 19
click at [275, 438] on span "End Of Day" at bounding box center [317, 438] width 200 height 19
click at [240, 436] on link "End Of Day" at bounding box center [248, 438] width 49 height 11
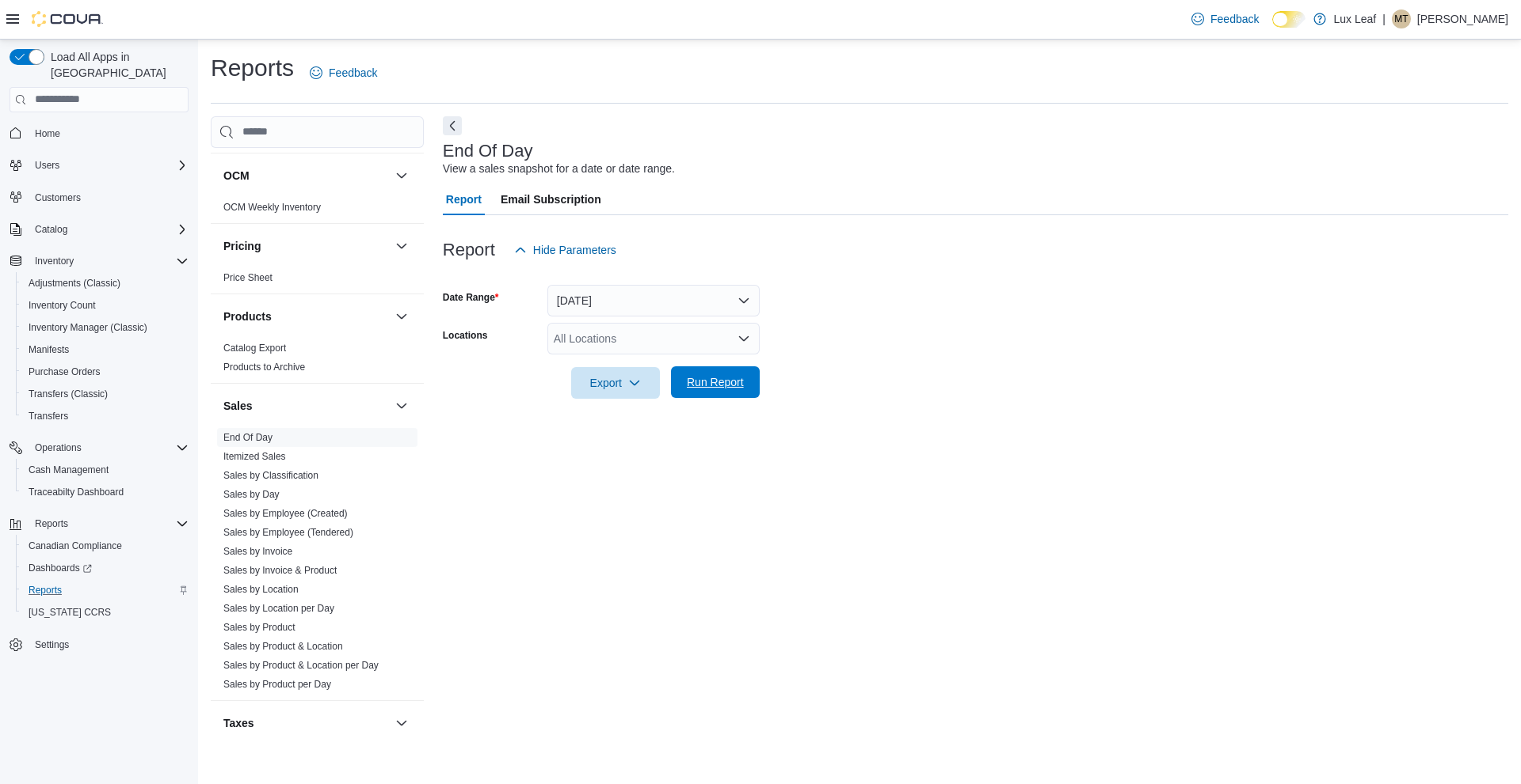
click at [734, 394] on span "Run Report" at bounding box center [715, 382] width 70 height 32
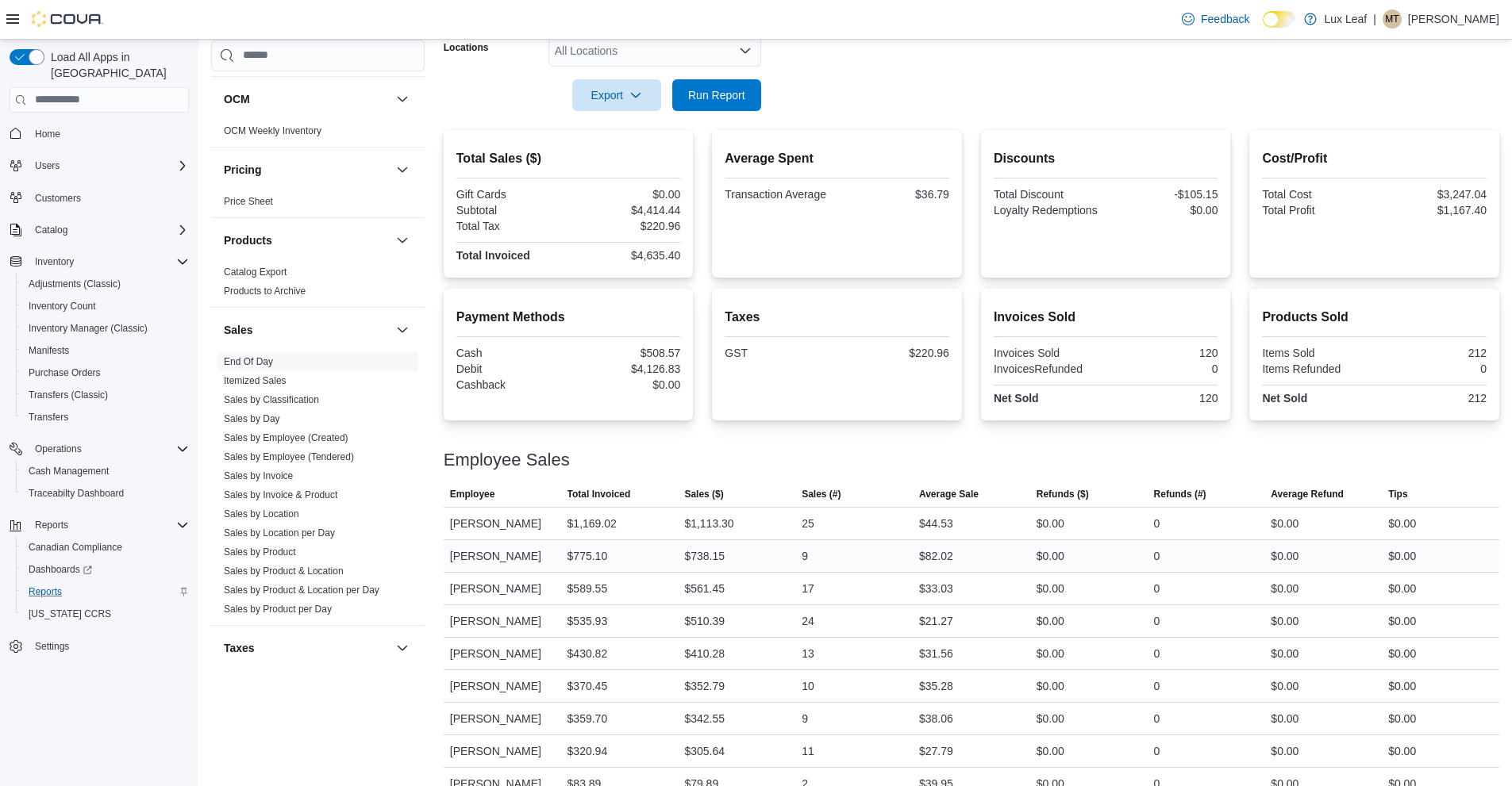
scroll to position [316, 0]
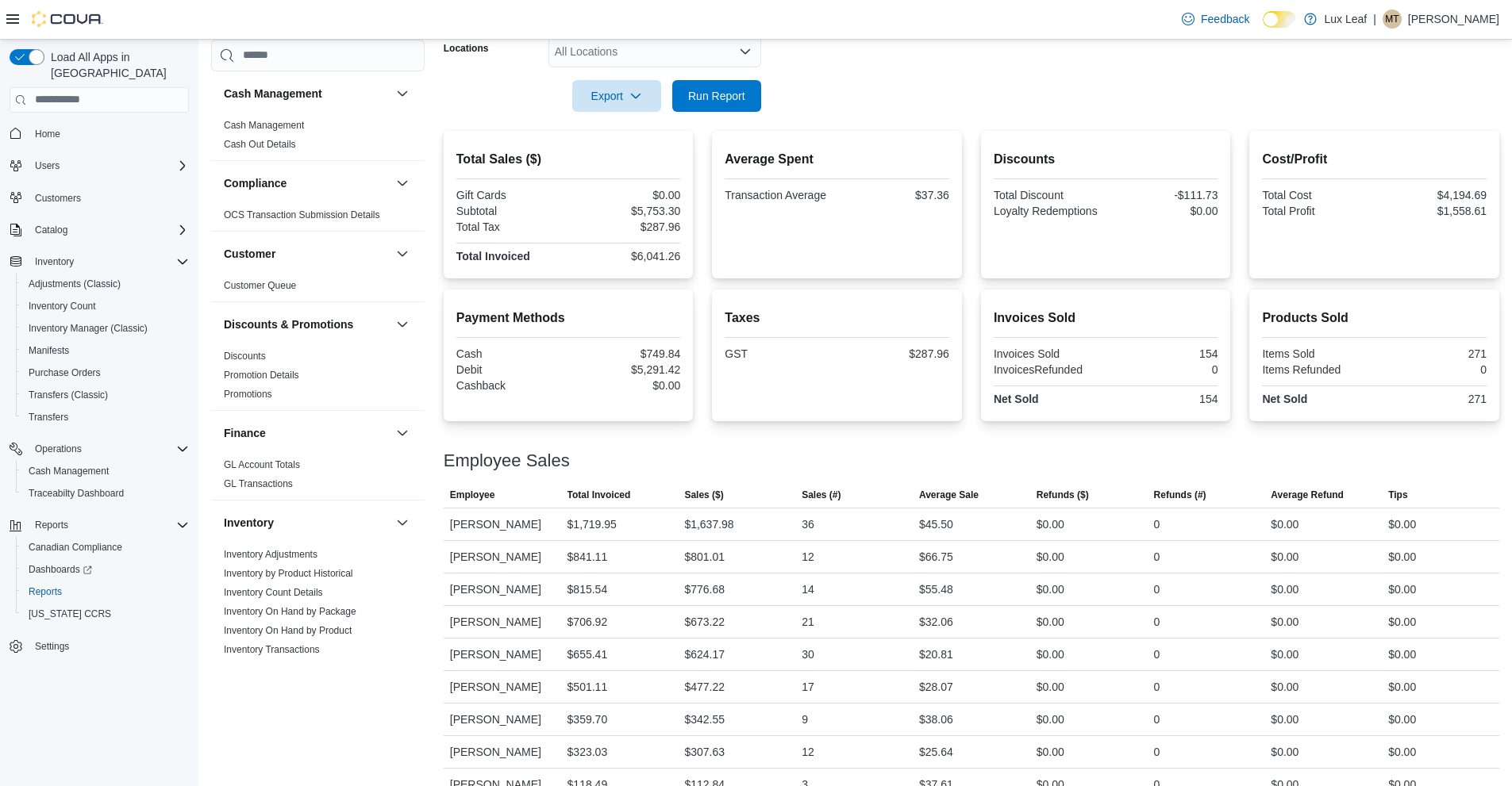
scroll to position [316, 0]
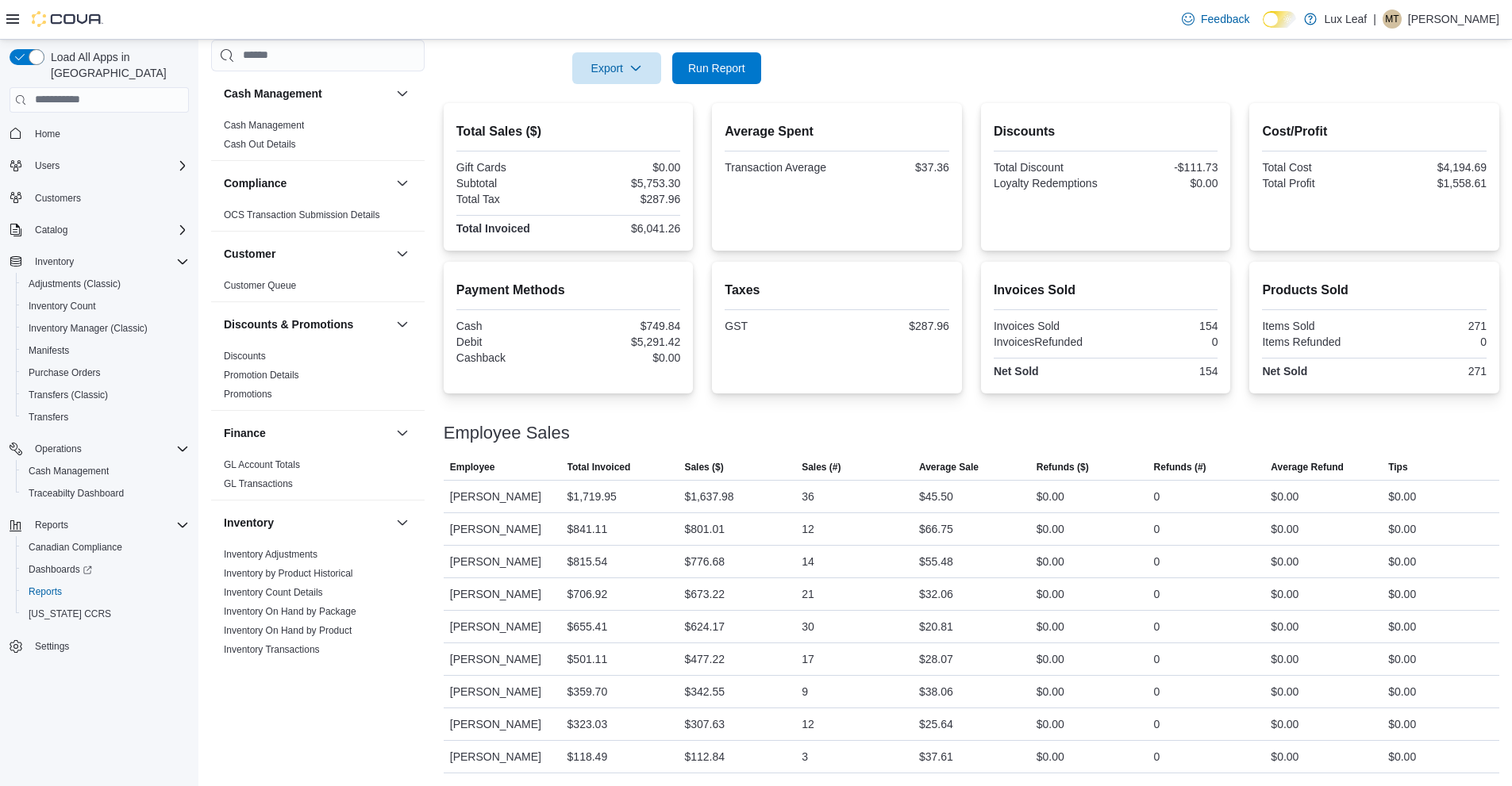
click at [814, 442] on div at bounding box center [971, 448] width 1055 height 12
